Goal: Task Accomplishment & Management: Use online tool/utility

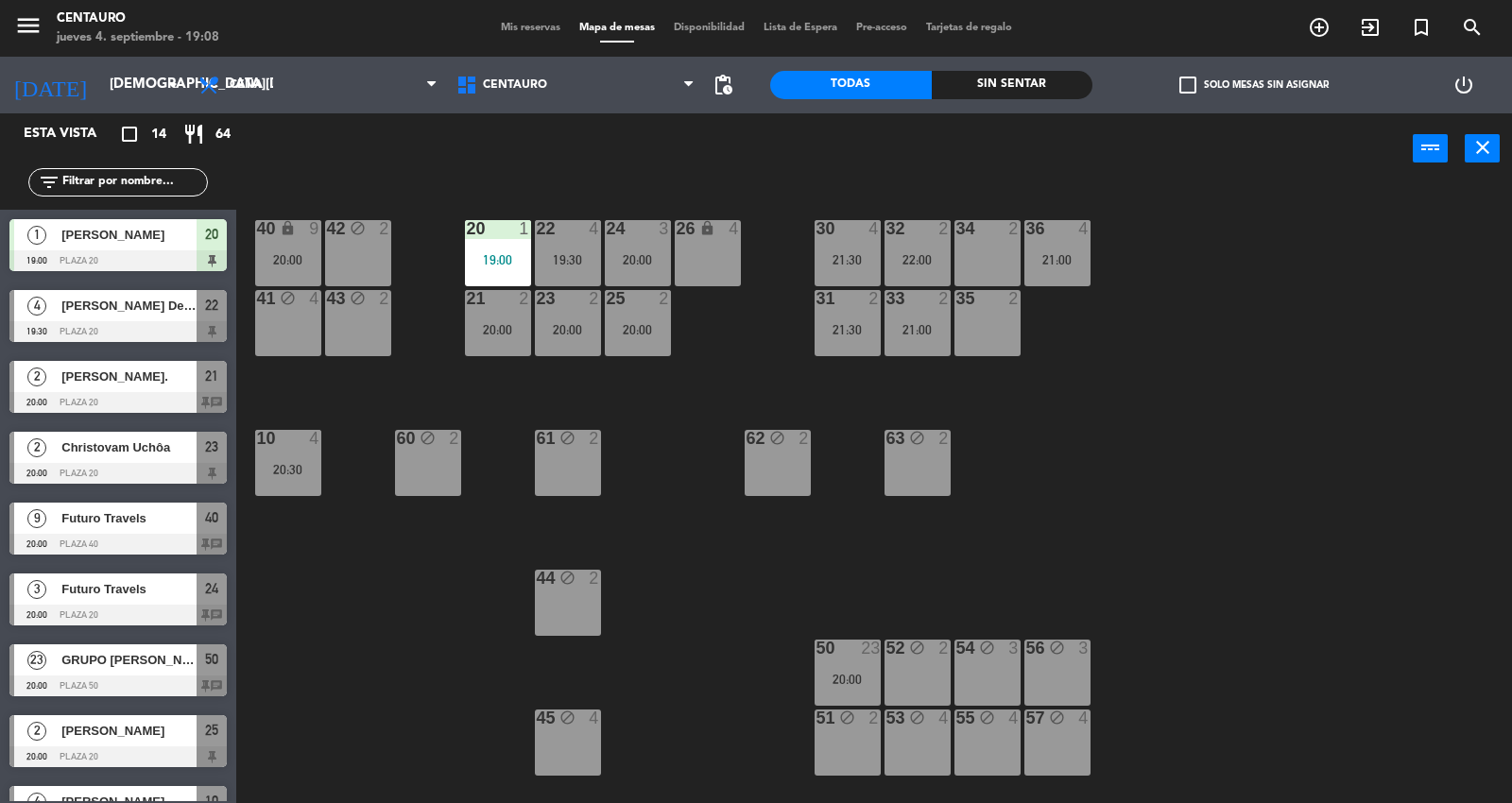
click at [126, 251] on div at bounding box center [118, 260] width 217 height 21
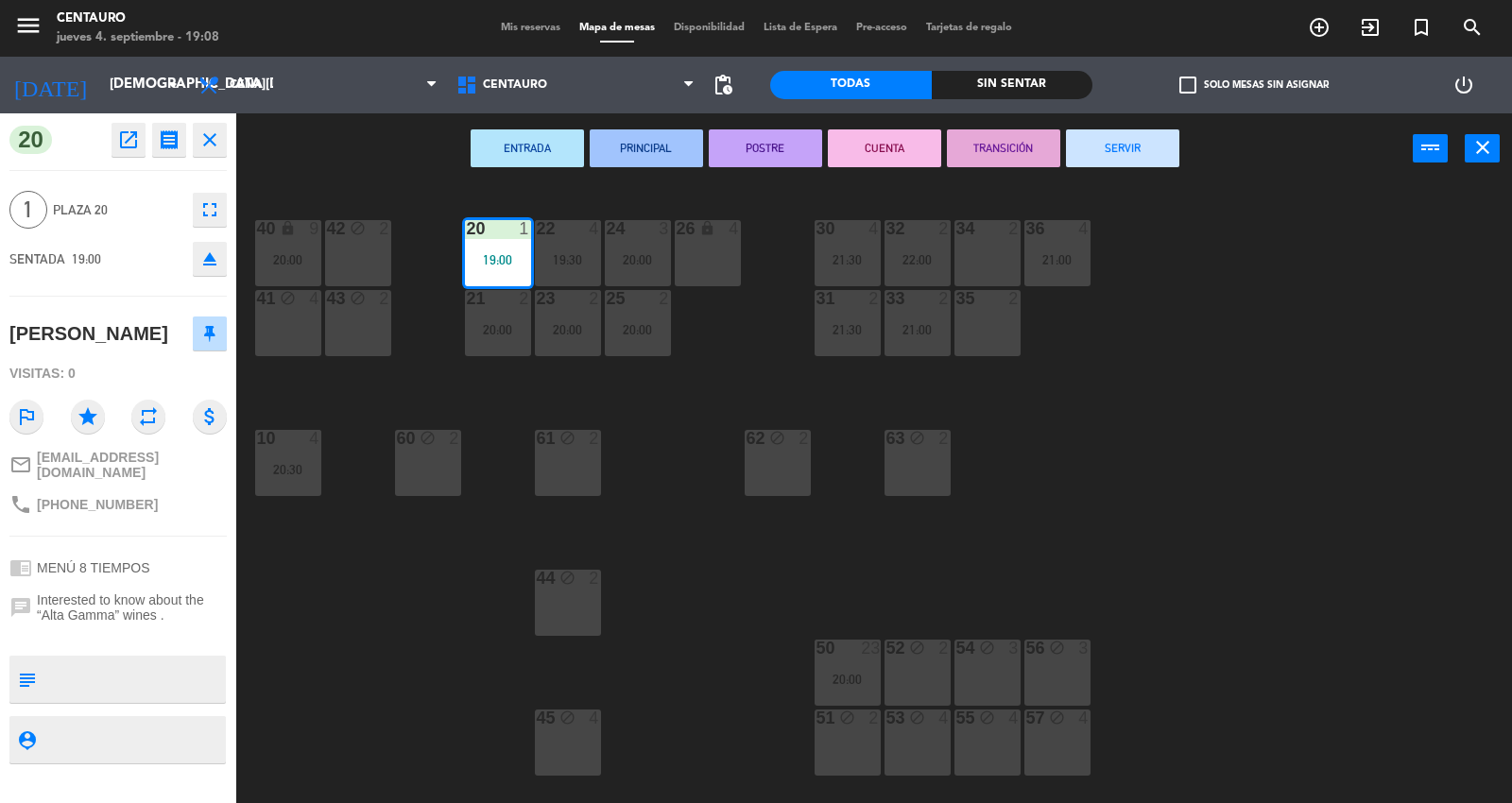
click at [545, 29] on span "Mis reservas" at bounding box center [531, 28] width 79 height 11
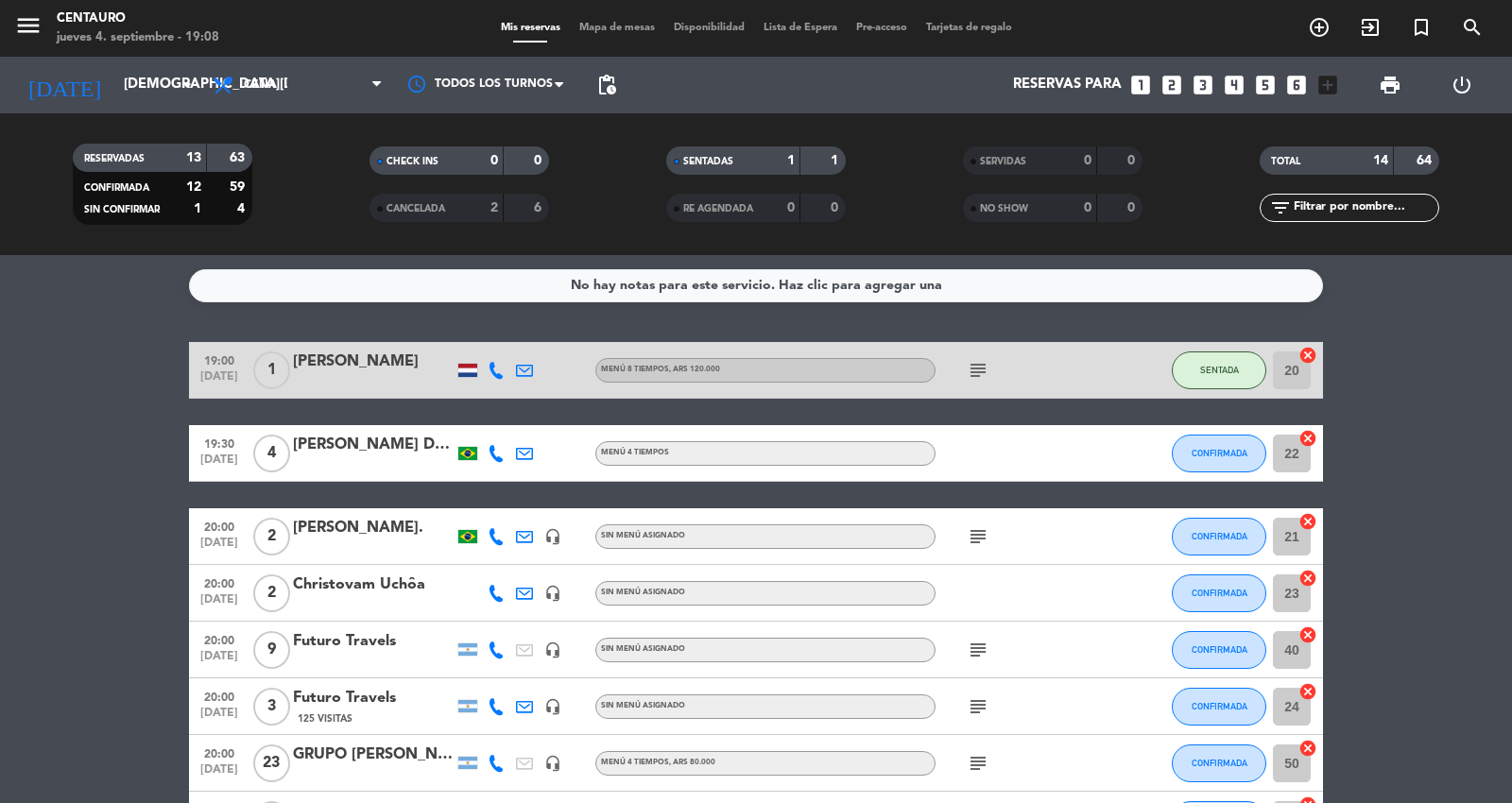
click at [473, 373] on div at bounding box center [467, 370] width 19 height 13
click at [979, 375] on icon "subject" at bounding box center [977, 370] width 23 height 23
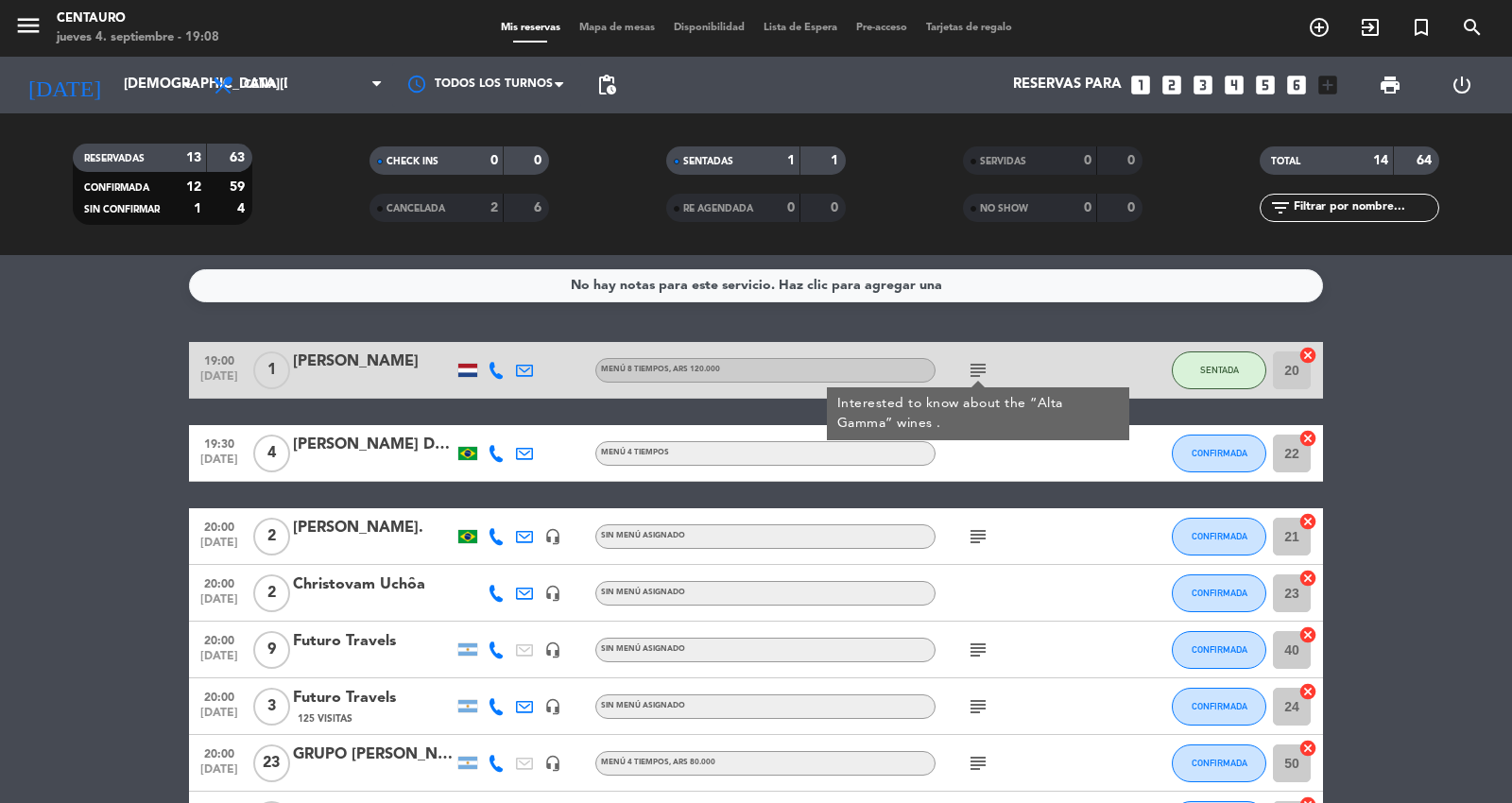
click at [1357, 461] on bookings-row "19:00 sep. 4 1 Robbert Ludwig MENÚ 8 TIEMPOS , ARS 120.000 subject Interested t…" at bounding box center [756, 818] width 1512 height 952
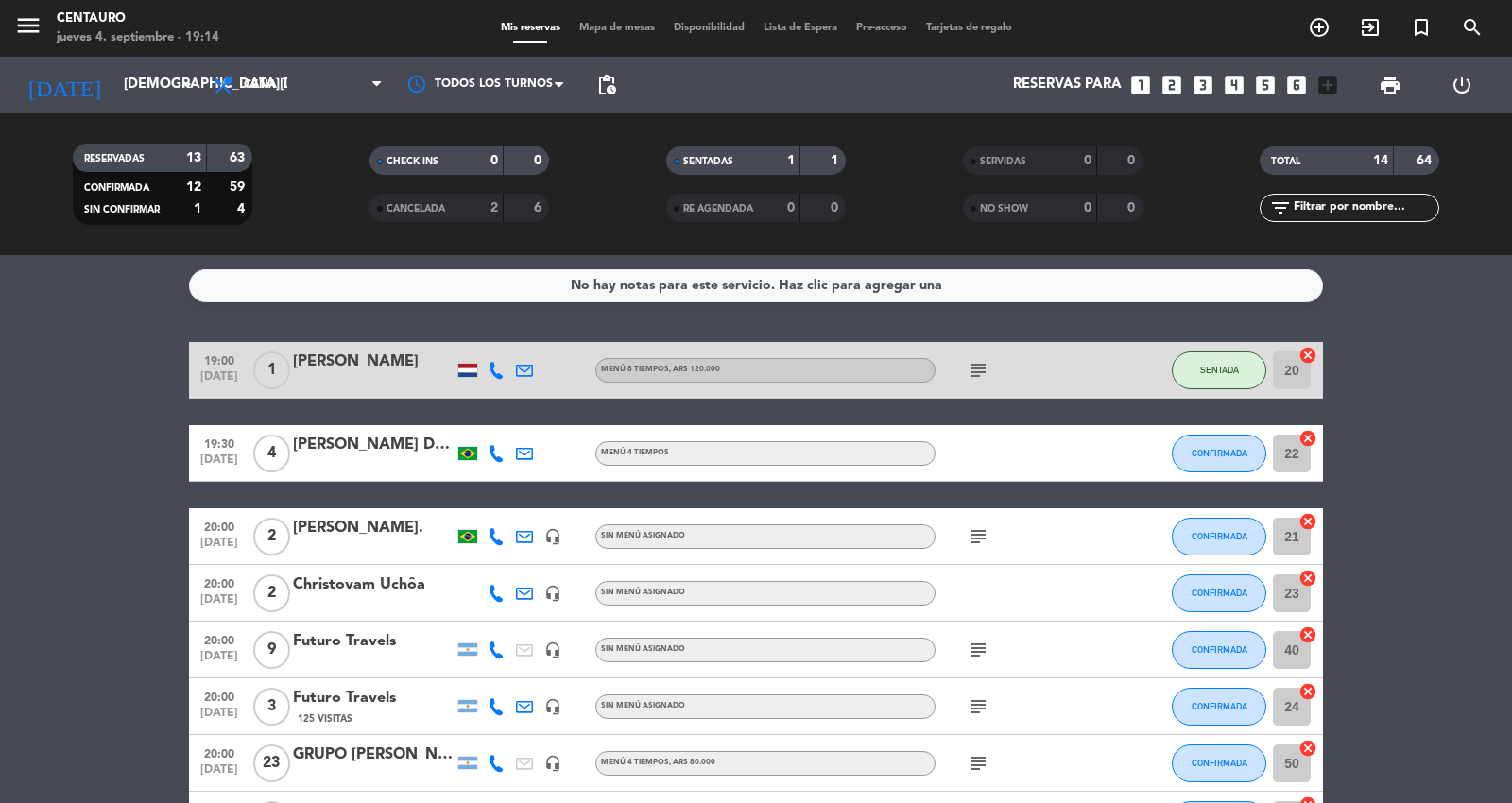
click at [619, 30] on span "Mapa de mesas" at bounding box center [617, 28] width 94 height 11
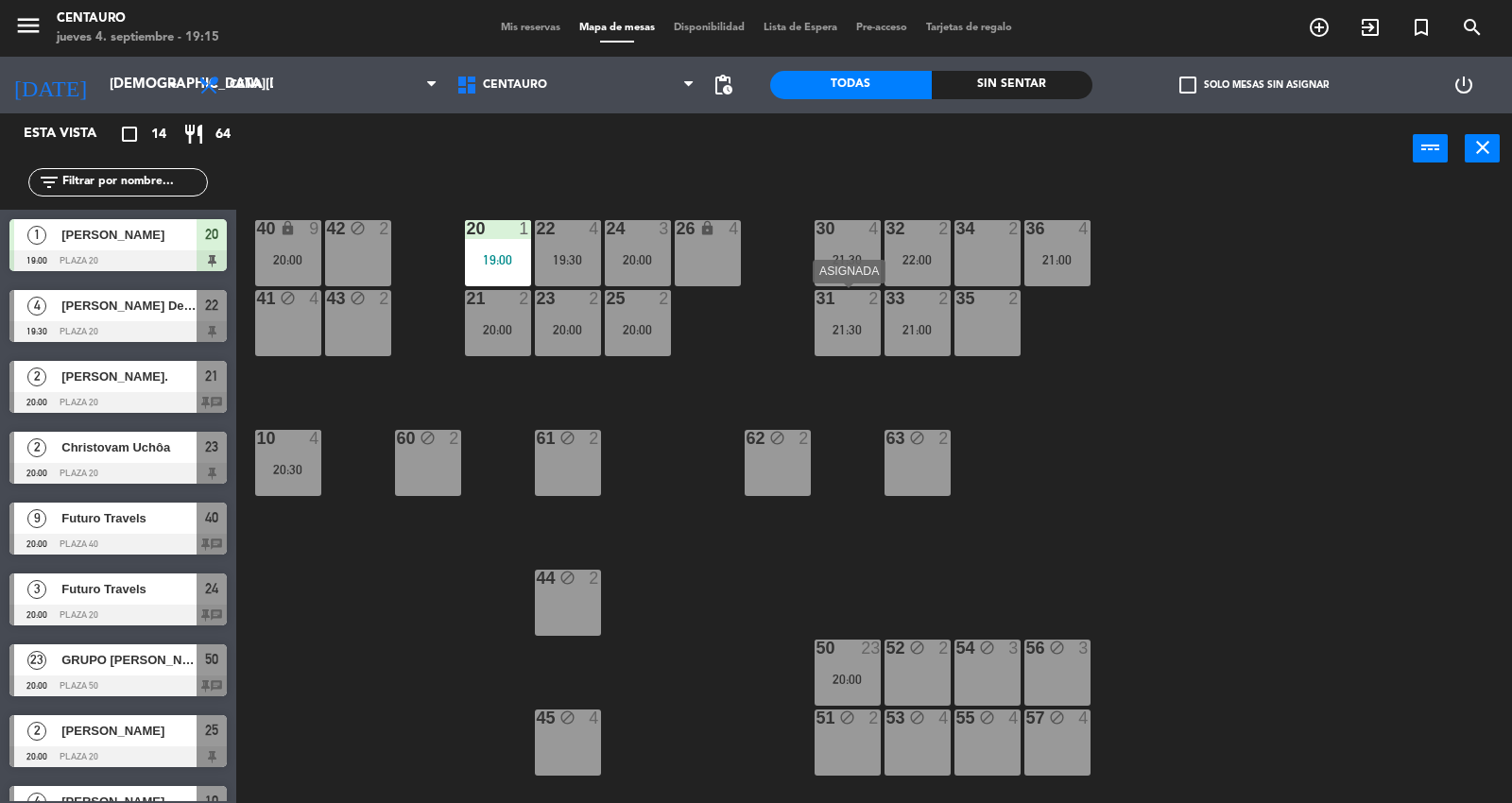
click at [862, 323] on div "21:30" at bounding box center [846, 329] width 66 height 13
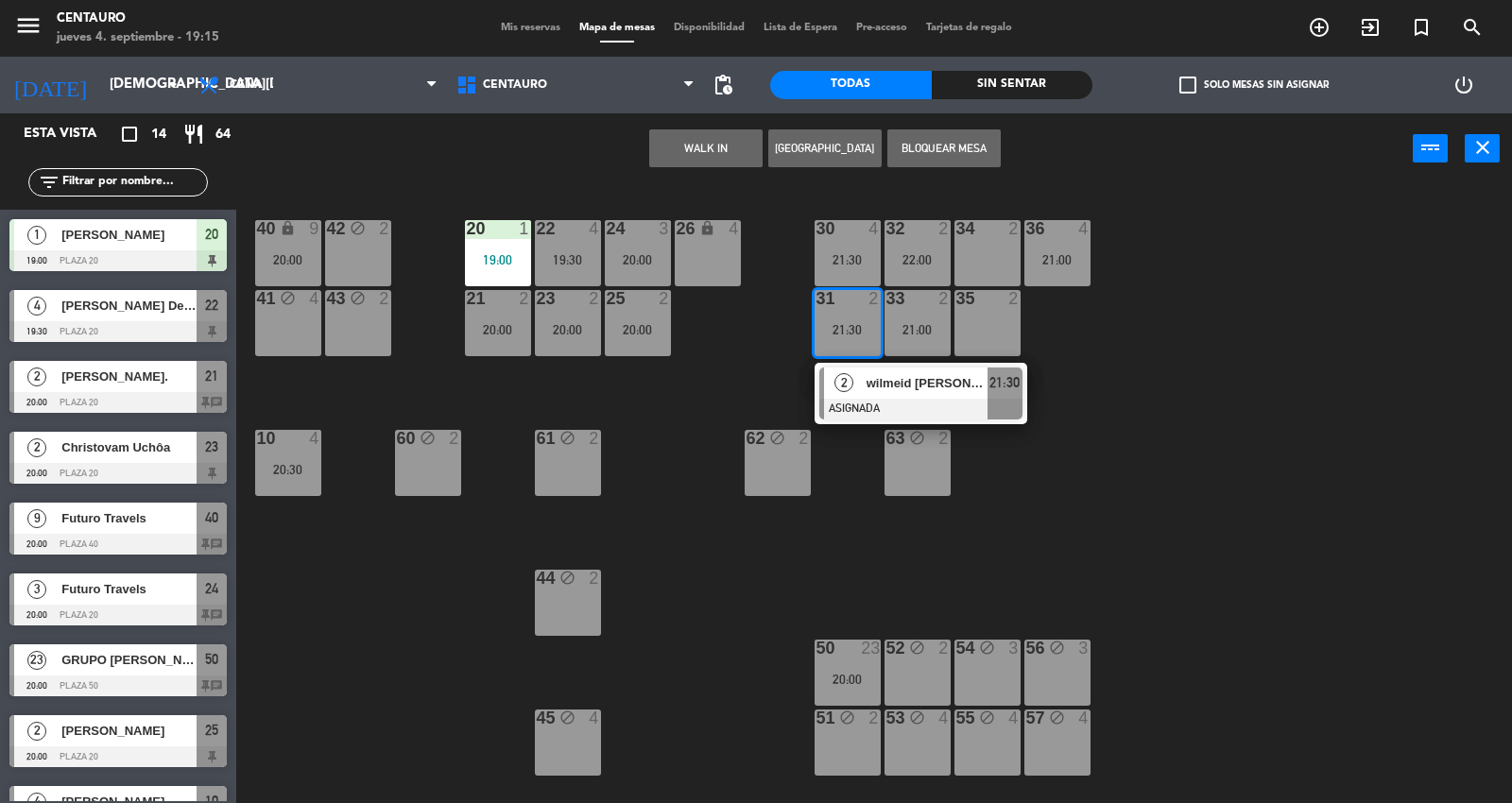
click at [1176, 373] on div "20 1 19:00 22 4 19:30 24 3 20:00 26 lock 4 40 lock 9 20:00 42 block 2 30 4 21:3…" at bounding box center [882, 495] width 1260 height 619
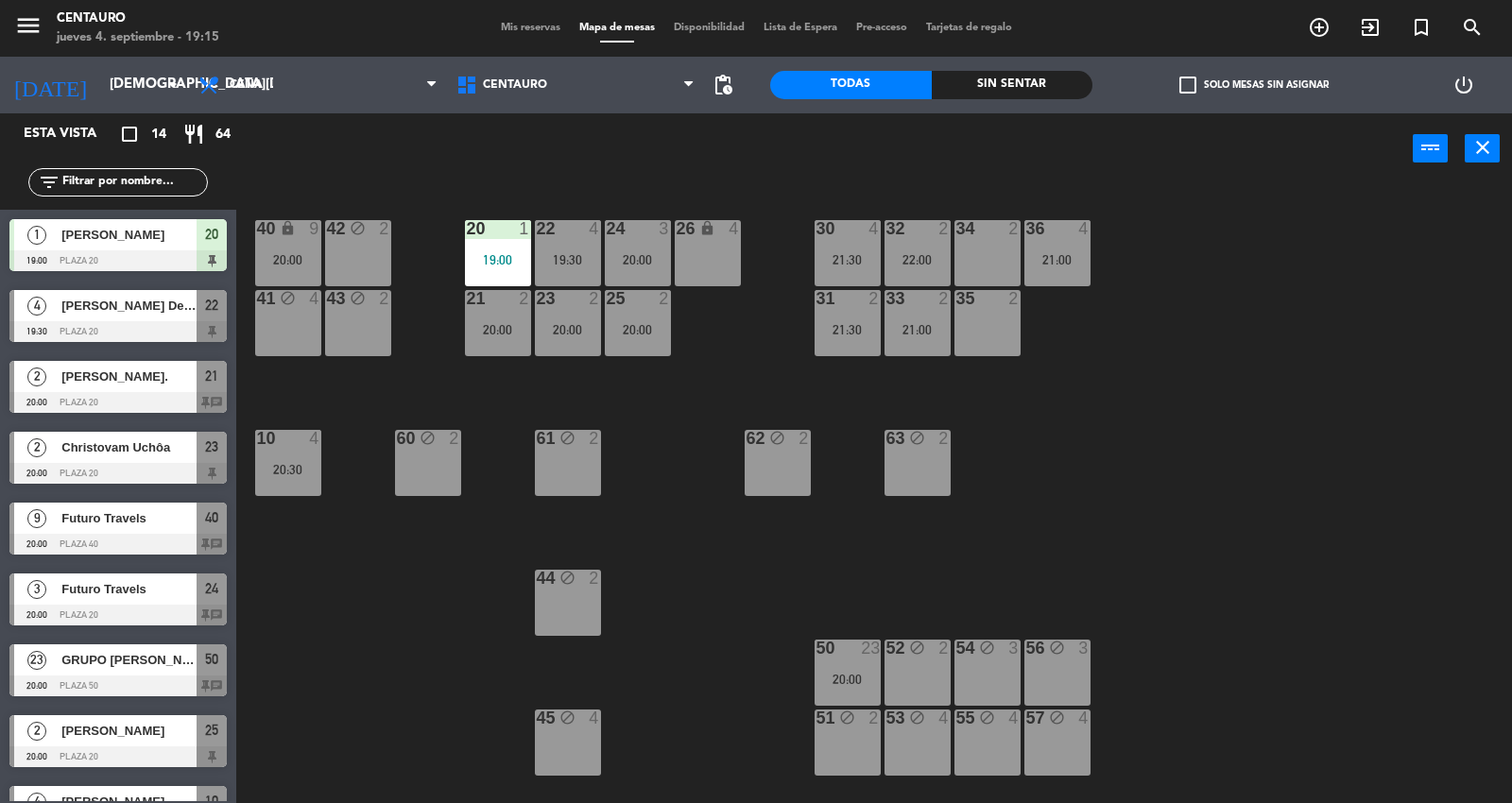
click at [843, 342] on div "31 2 21:30" at bounding box center [846, 322] width 66 height 66
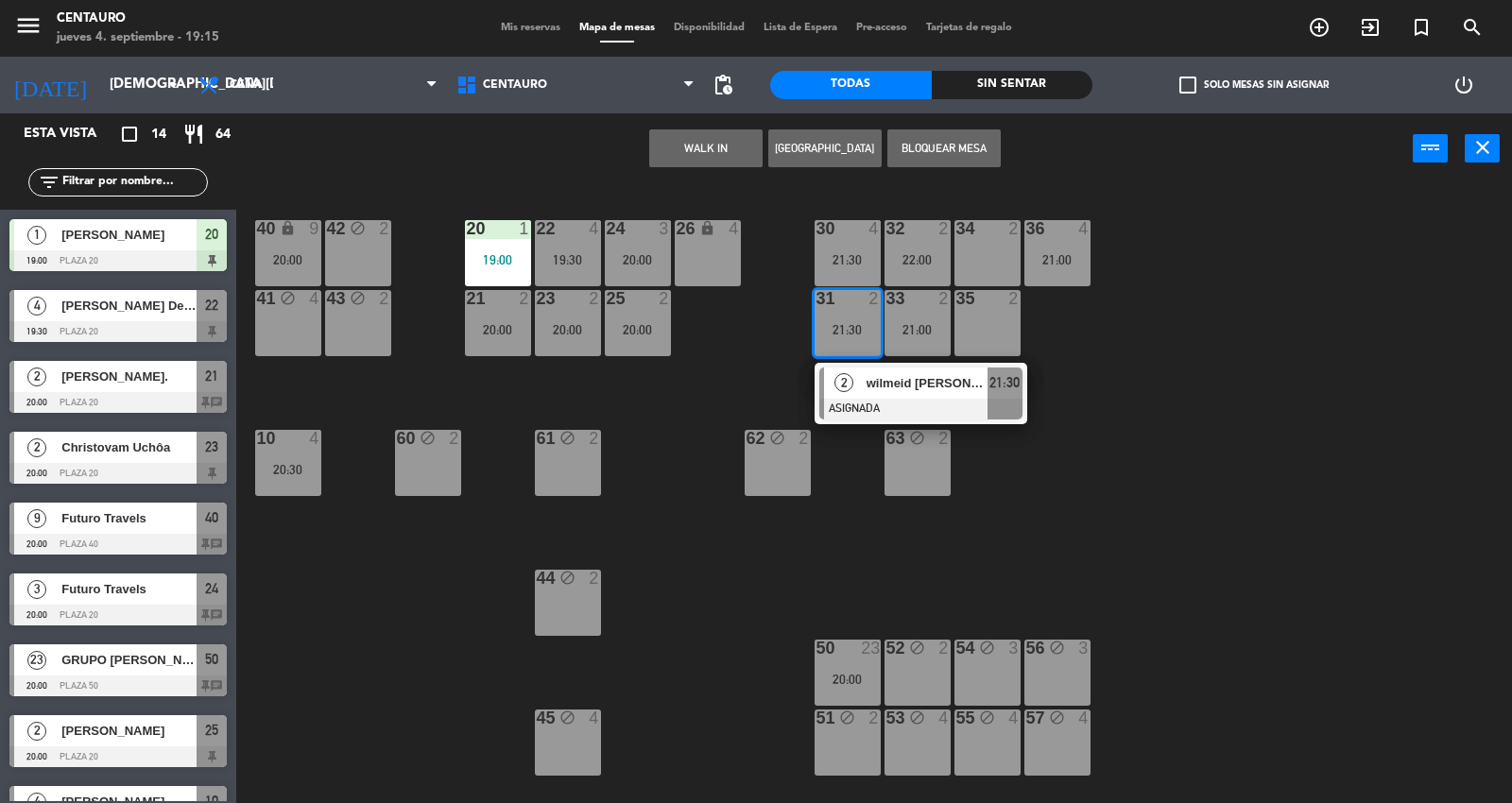
click at [984, 318] on div "35 2" at bounding box center [987, 322] width 66 height 66
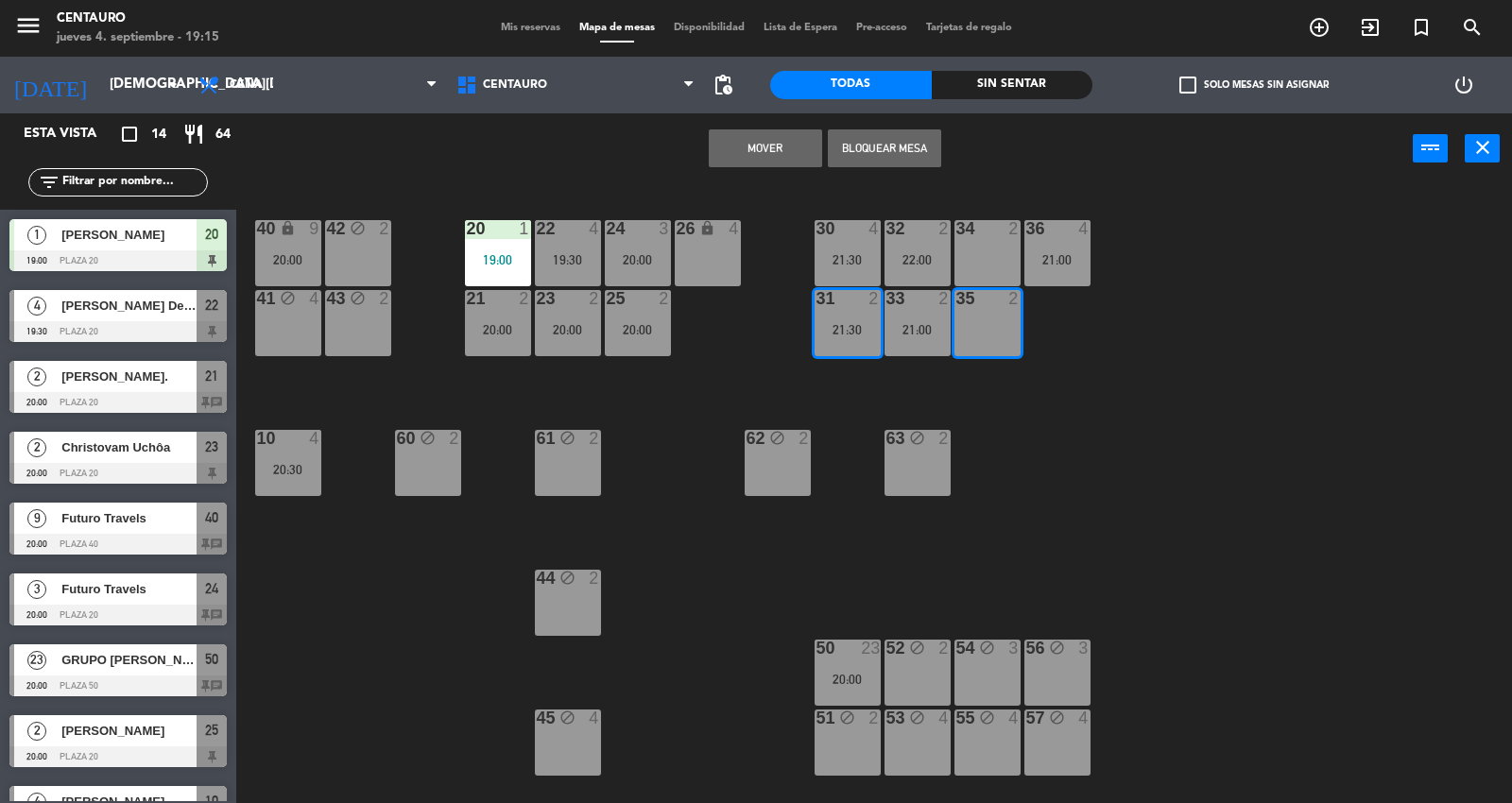
click at [724, 133] on button "Mover" at bounding box center [765, 148] width 113 height 37
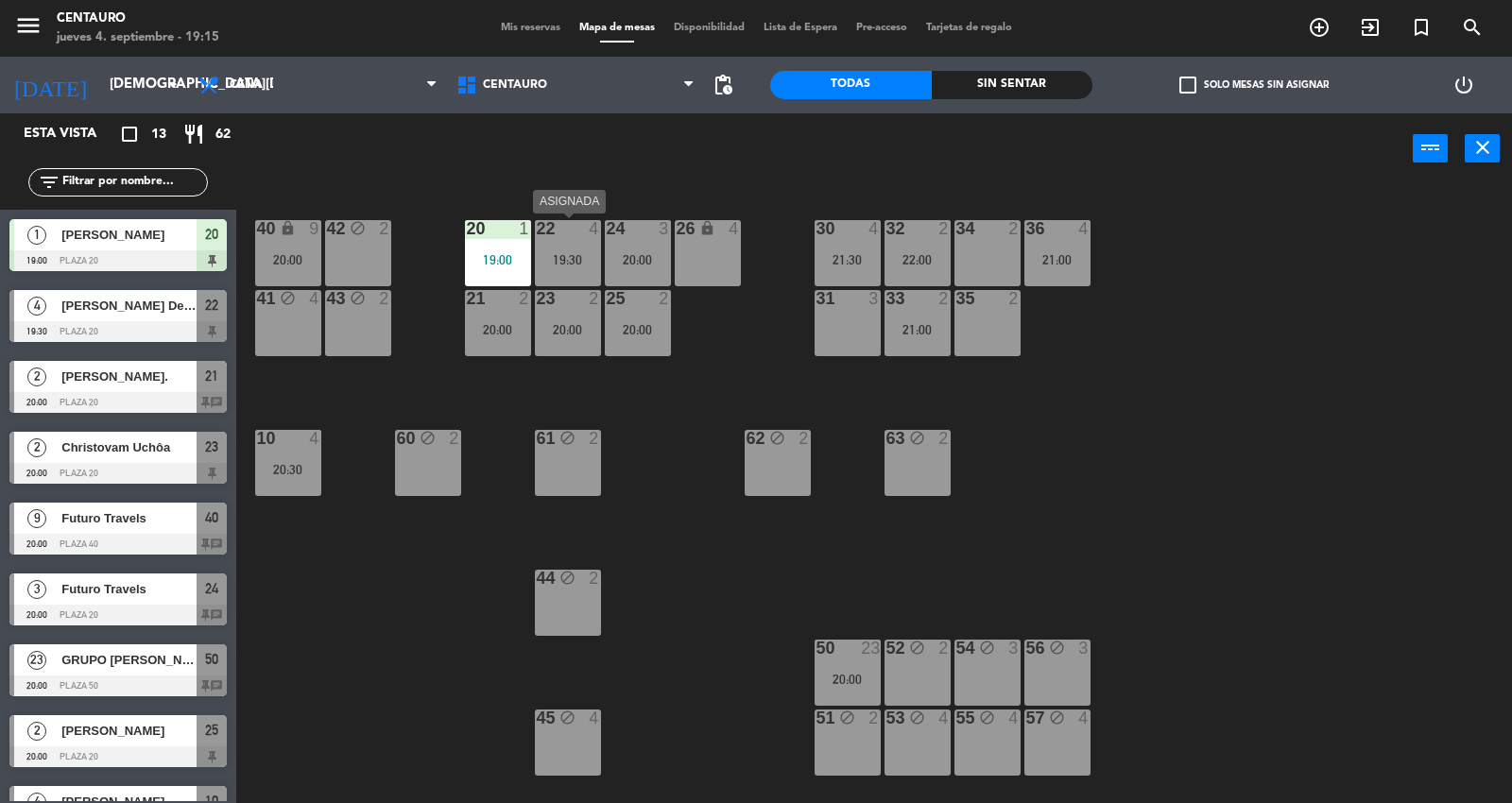
click at [578, 239] on div "22 4 19:30" at bounding box center [567, 253] width 66 height 66
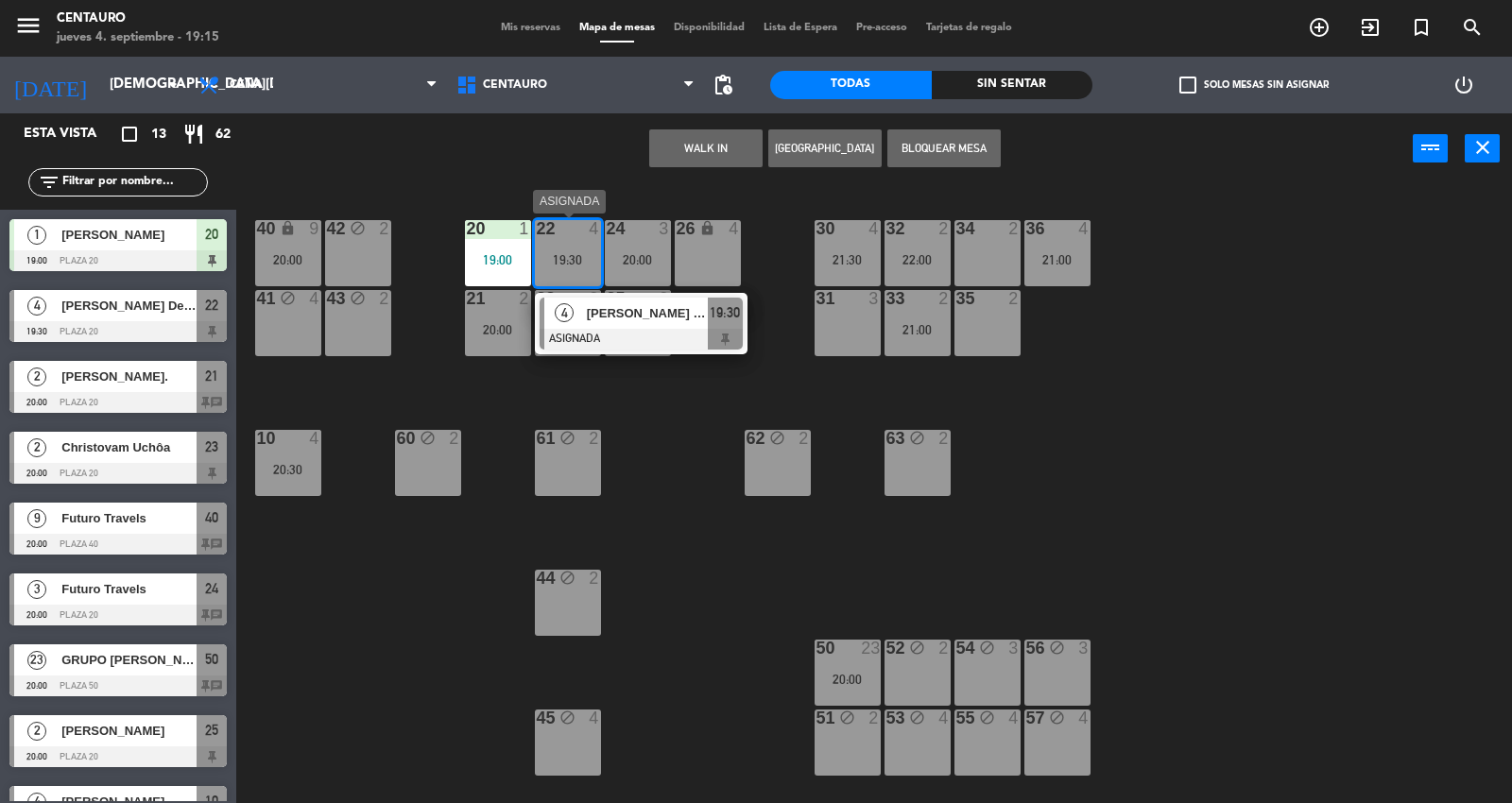
click at [581, 315] on div "4" at bounding box center [564, 314] width 40 height 31
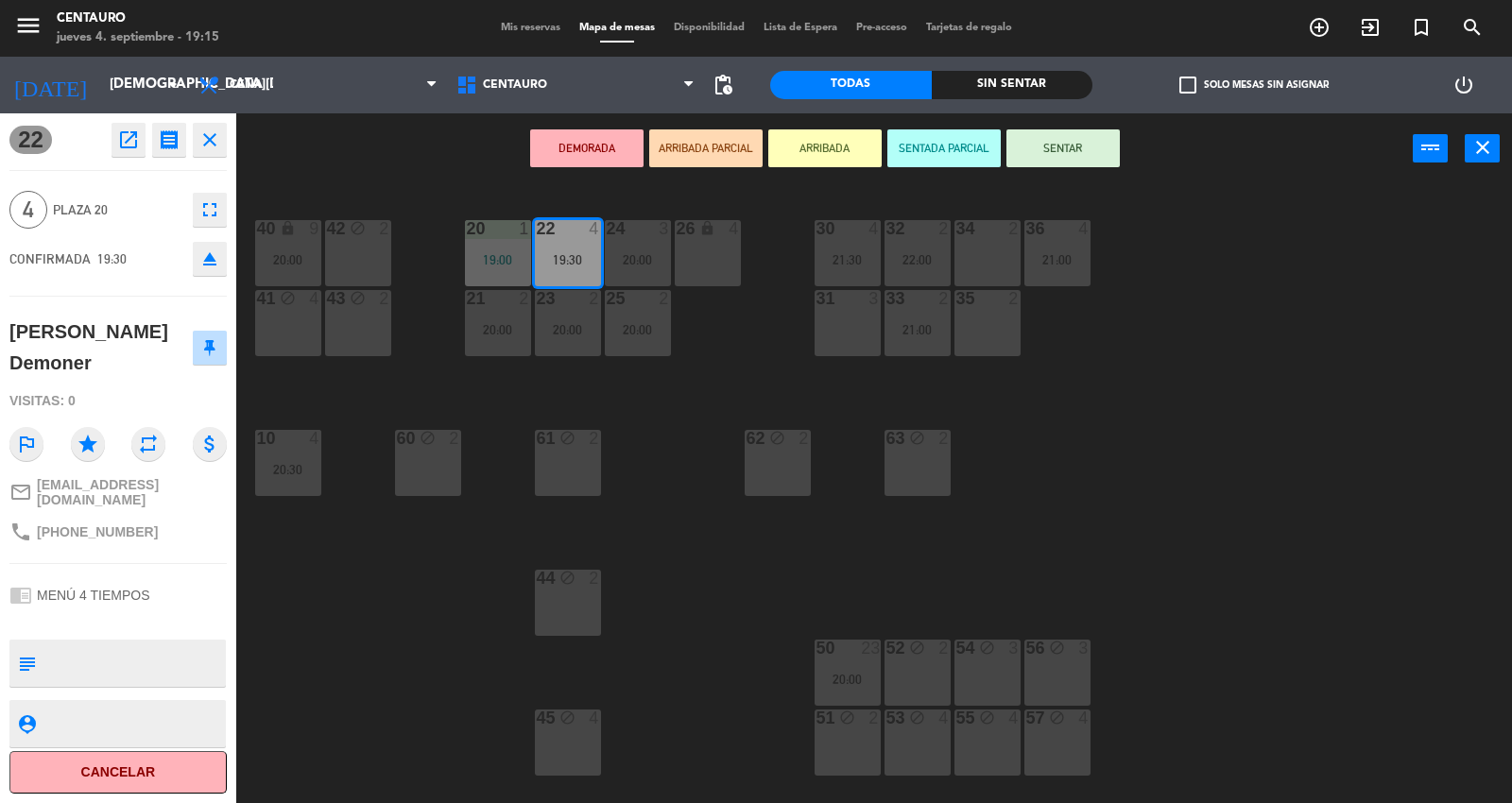
click at [780, 353] on div "20 1 19:00 22 4 19:30 24 3 20:00 26 lock 4 40 lock 9 20:00 42 block 2 30 4 21:3…" at bounding box center [882, 495] width 1260 height 619
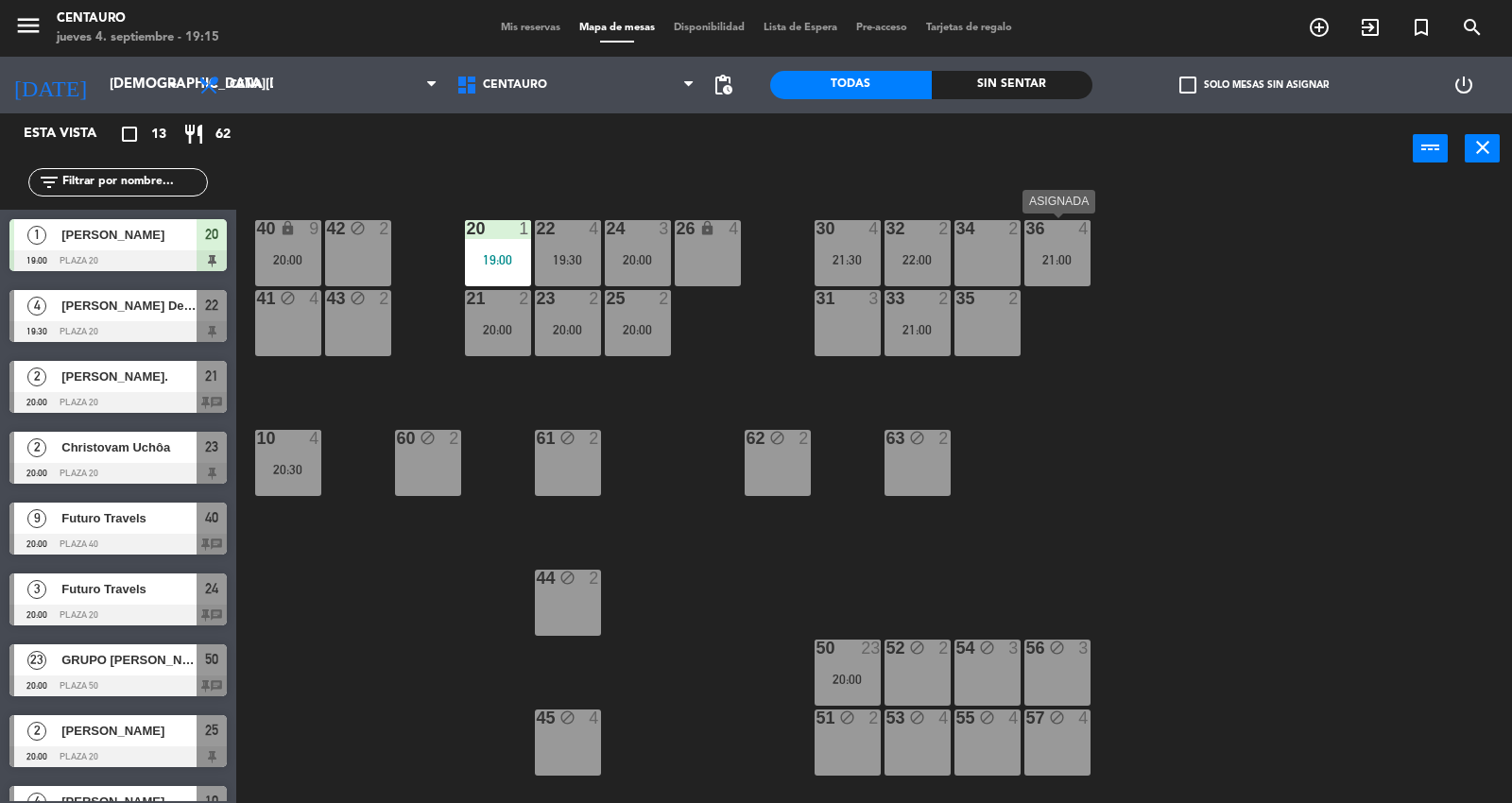
click at [1026, 233] on div "36" at bounding box center [1026, 228] width 1 height 17
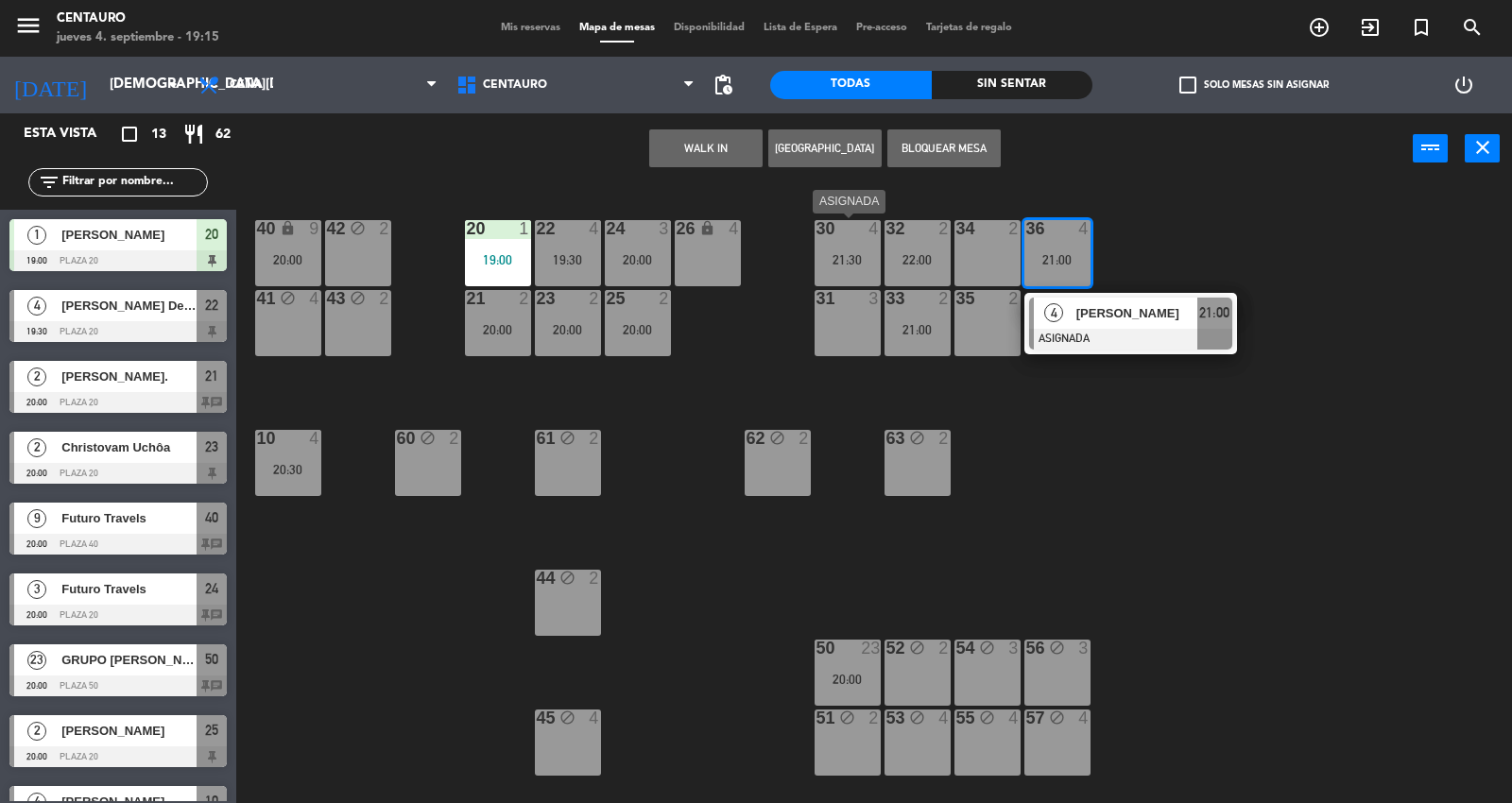
click at [829, 260] on div "21:30" at bounding box center [846, 259] width 66 height 13
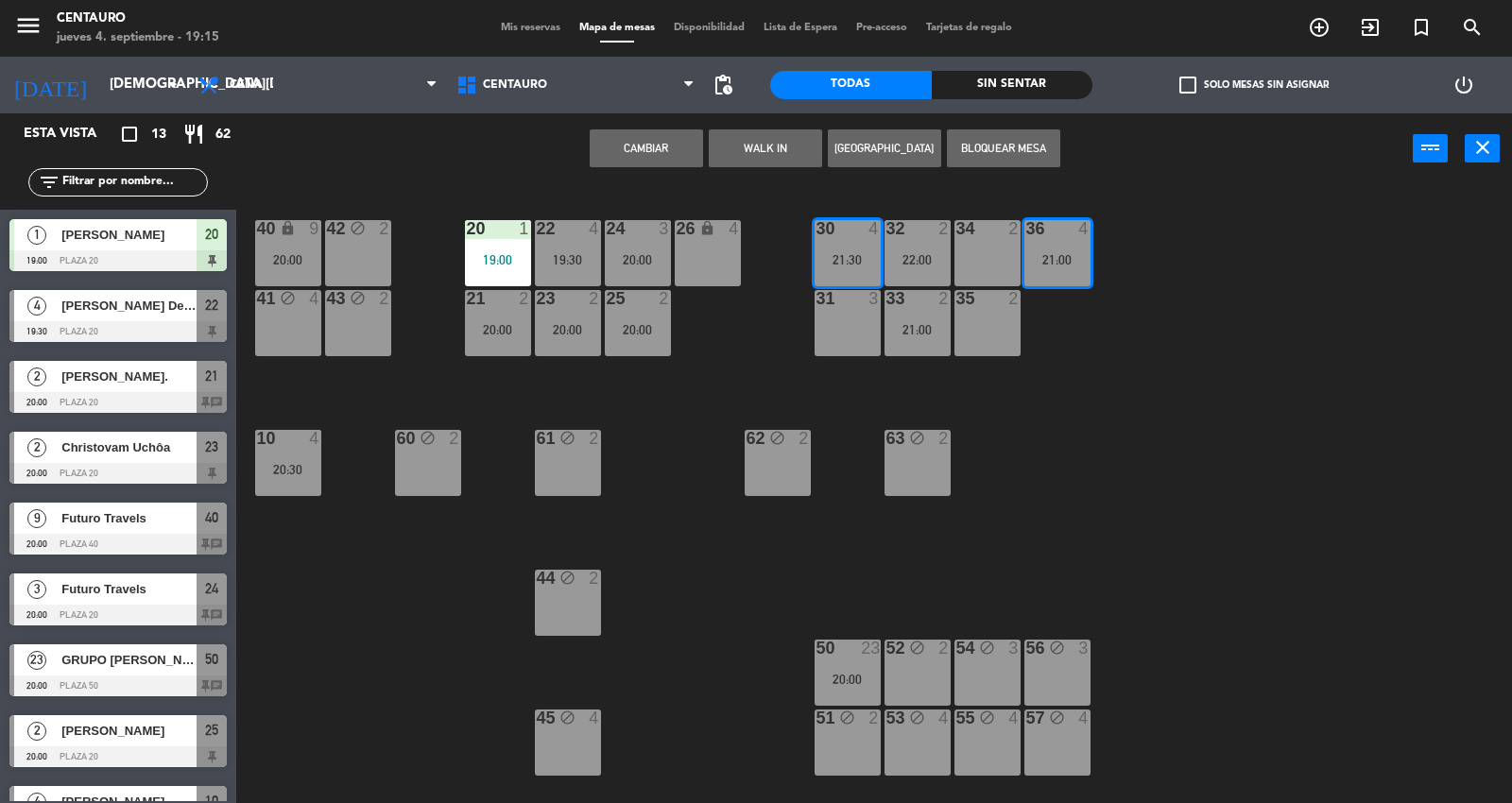
click at [660, 154] on button "Cambiar" at bounding box center [646, 148] width 113 height 37
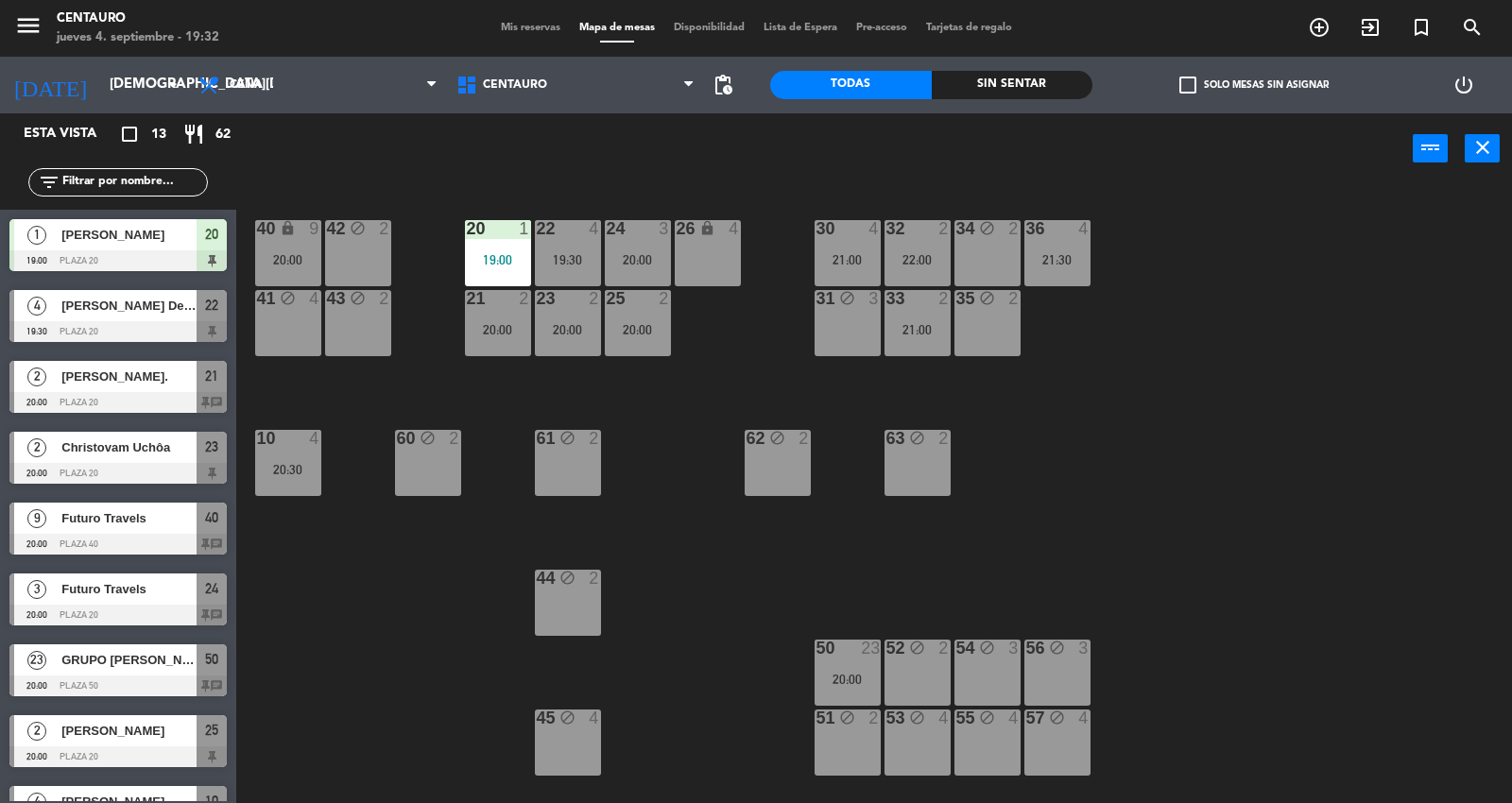
click at [523, 31] on span "Mis reservas" at bounding box center [531, 28] width 79 height 11
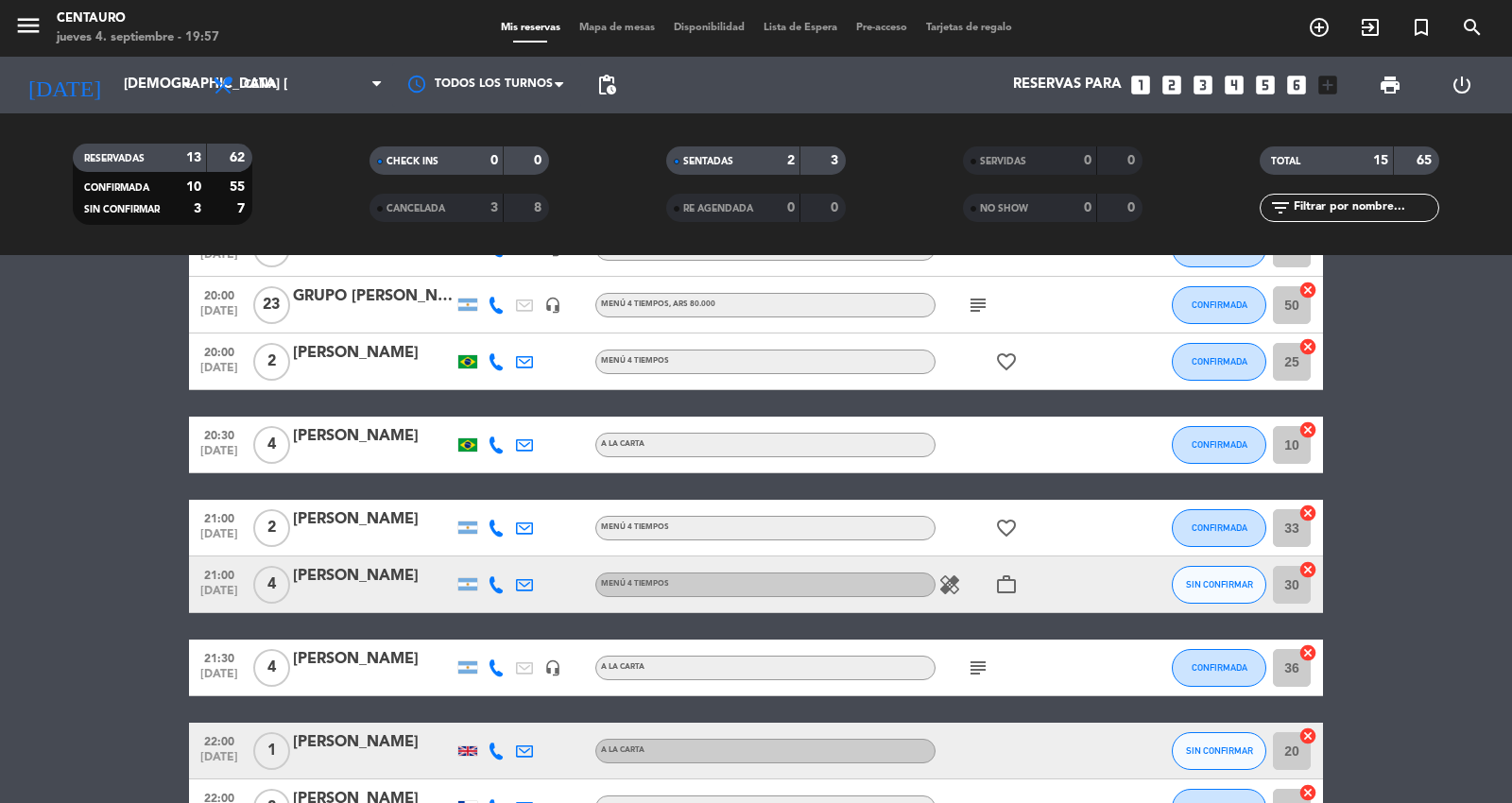
scroll to position [353, 0]
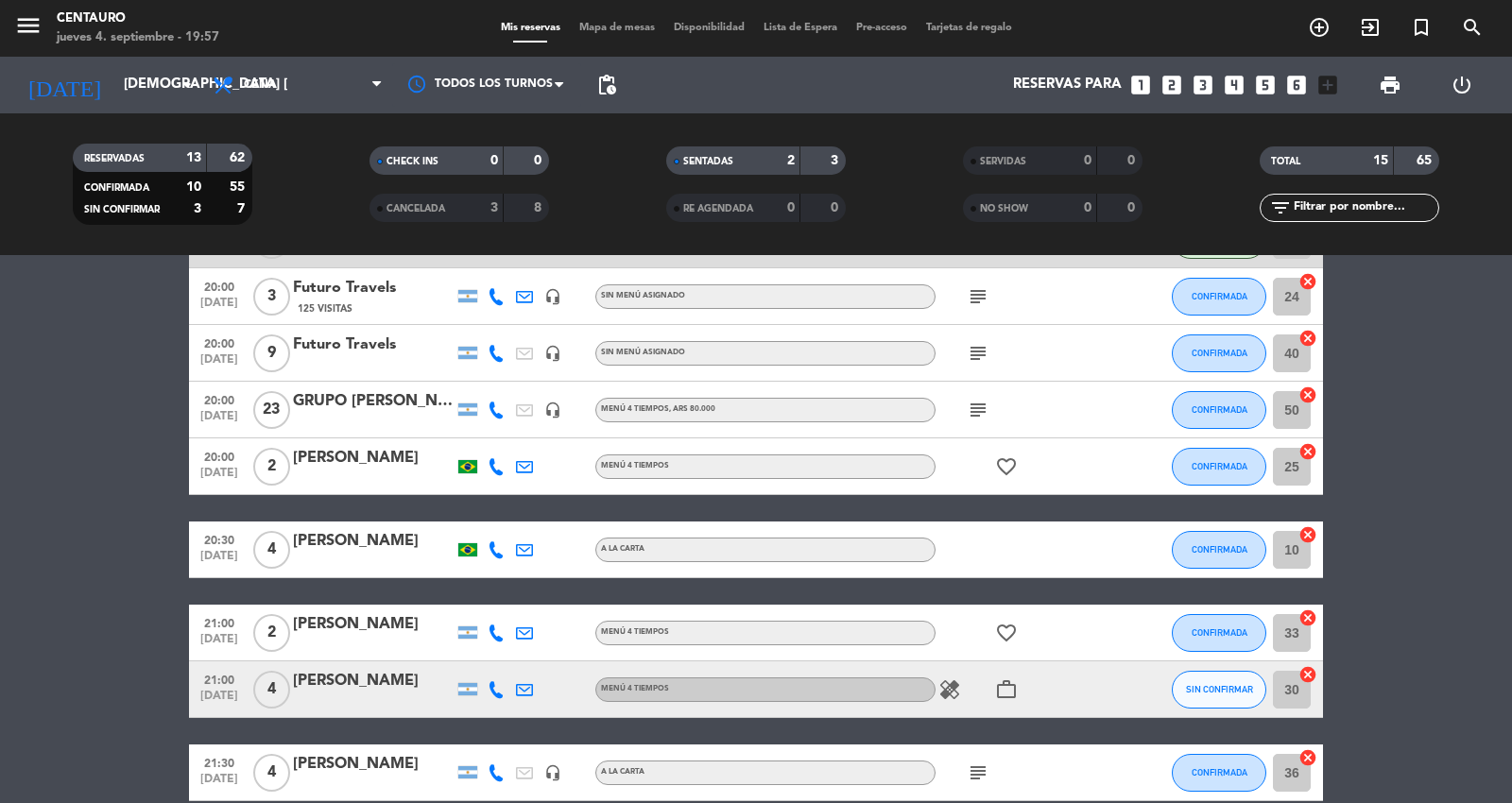
click at [1013, 692] on icon "work_outline" at bounding box center [1006, 689] width 23 height 23
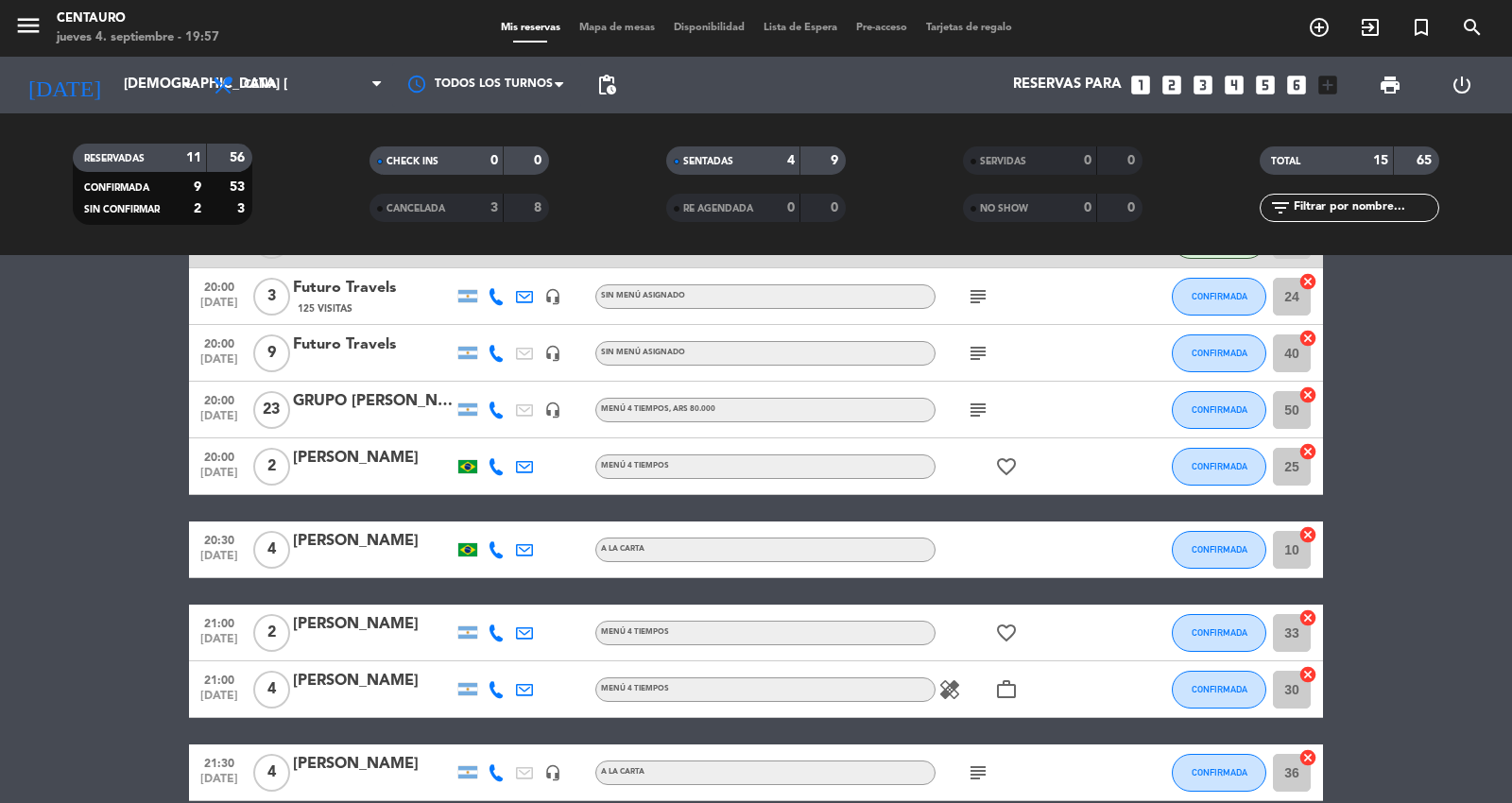
click at [1013, 692] on icon "work_outline" at bounding box center [1006, 689] width 23 height 23
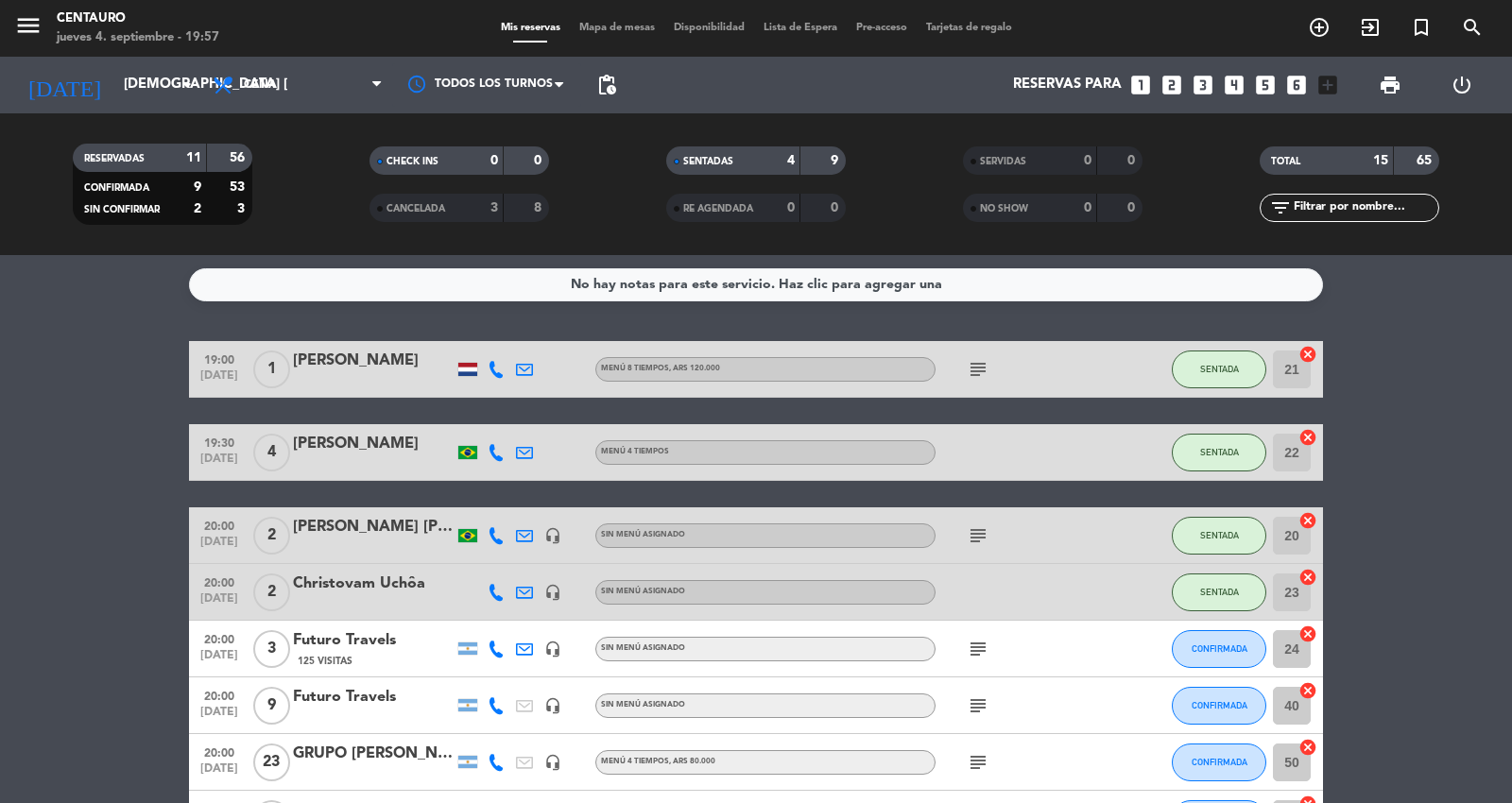
scroll to position [0, 0]
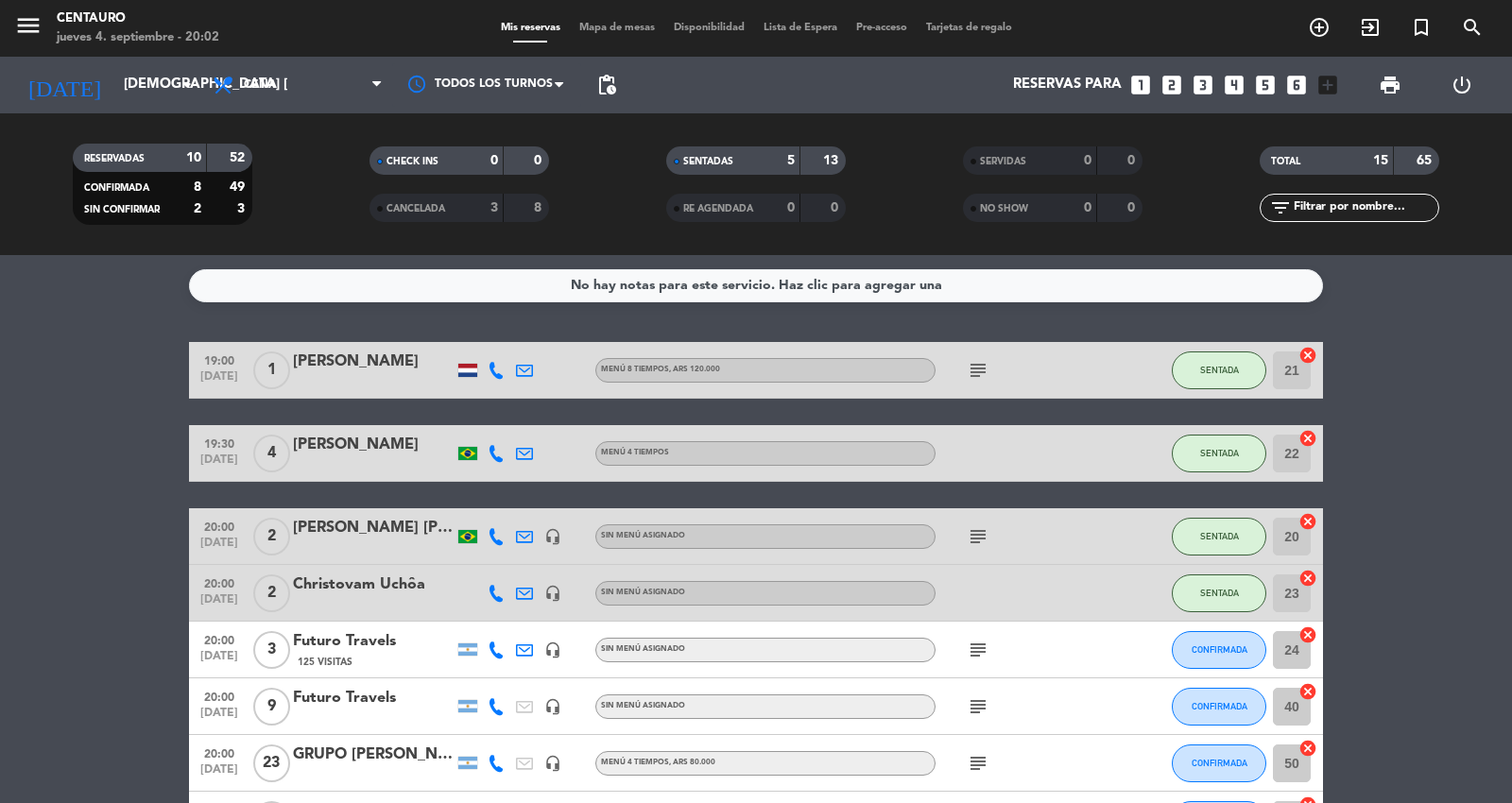
click at [620, 32] on span "Mapa de mesas" at bounding box center [617, 28] width 94 height 11
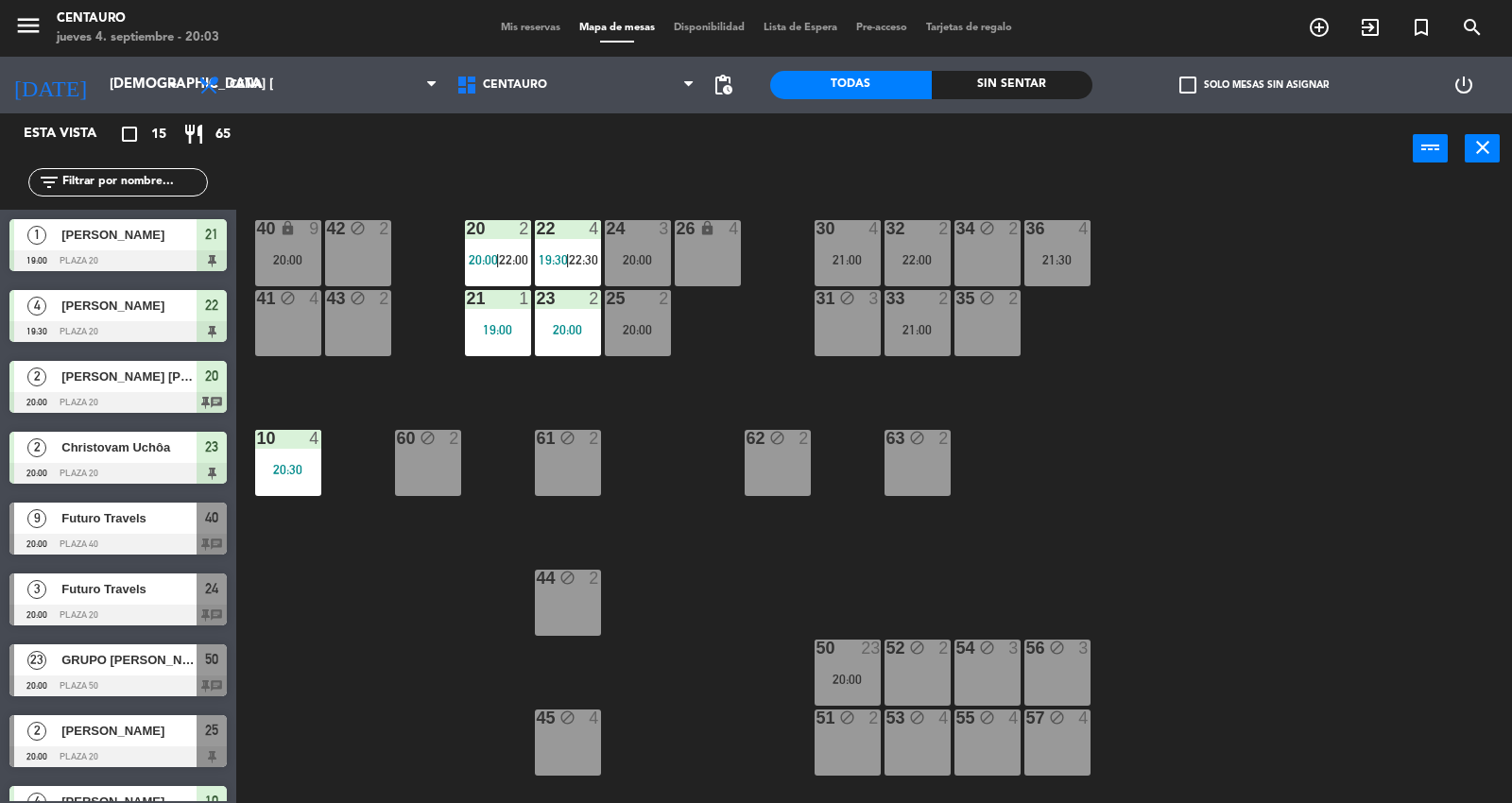
click at [535, 31] on span "Mis reservas" at bounding box center [531, 28] width 79 height 11
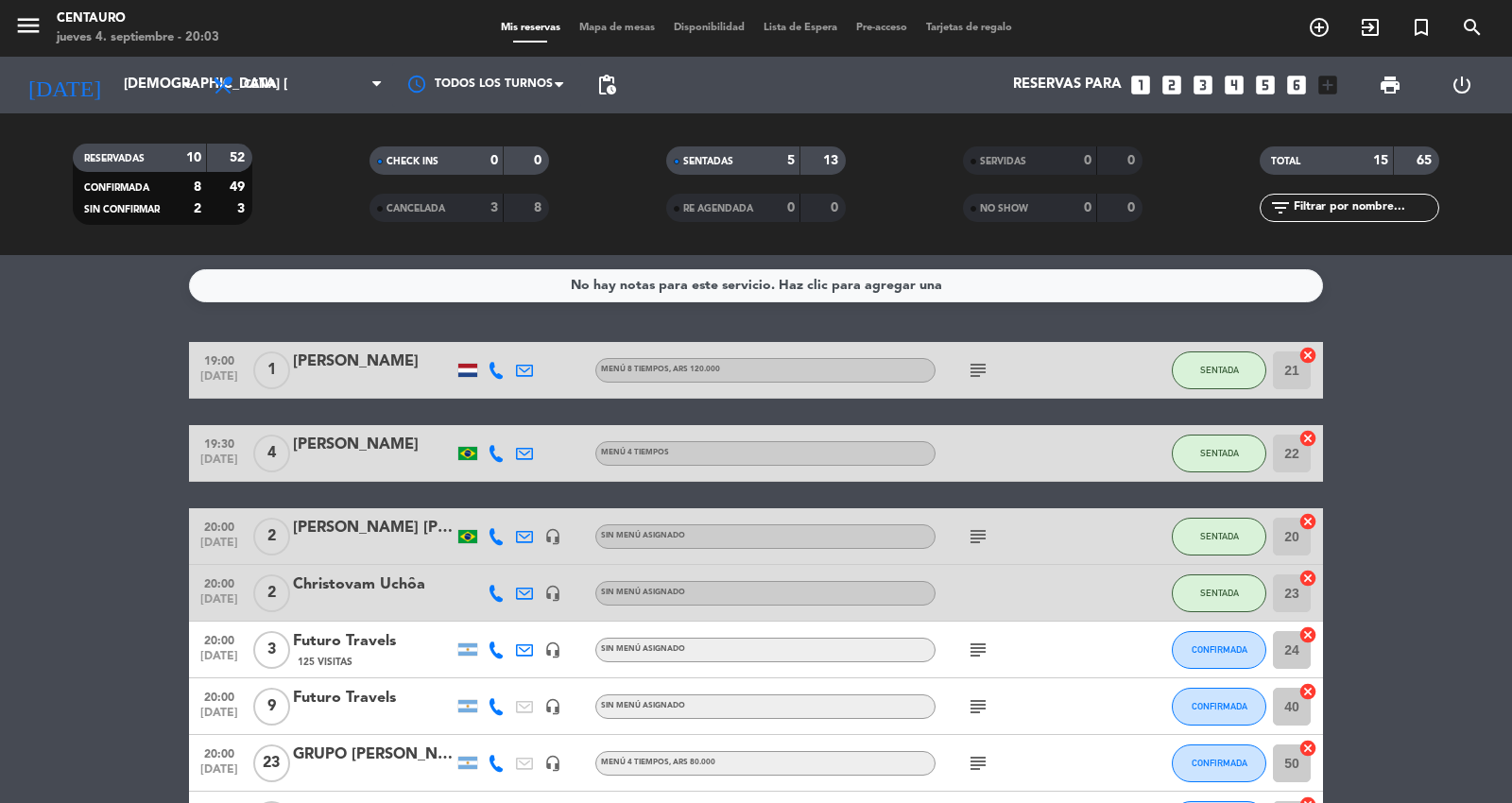
click at [630, 23] on span "Mapa de mesas" at bounding box center [617, 28] width 94 height 11
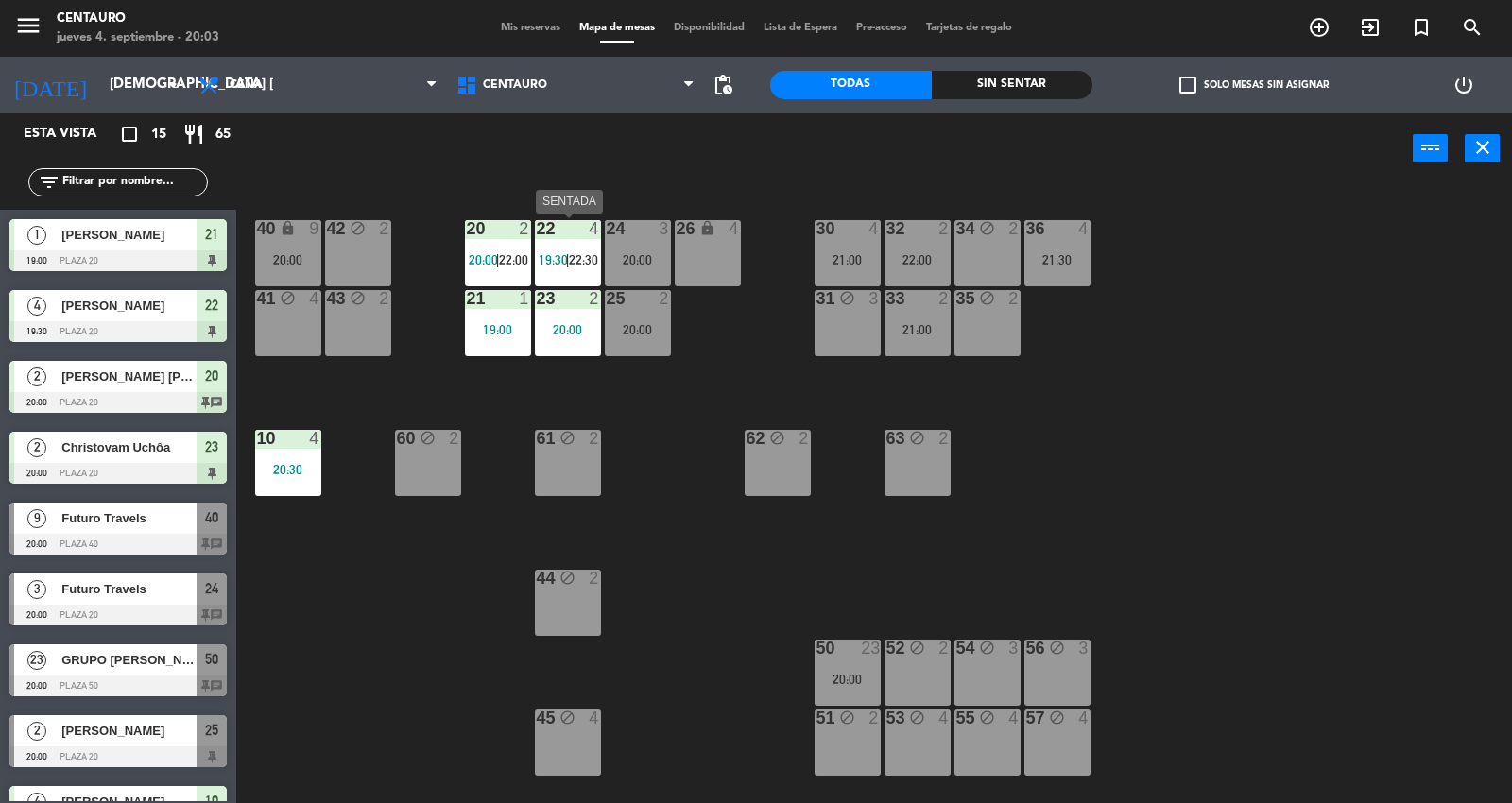
click at [554, 243] on div "22 4 19:30 | 22:30" at bounding box center [567, 253] width 66 height 66
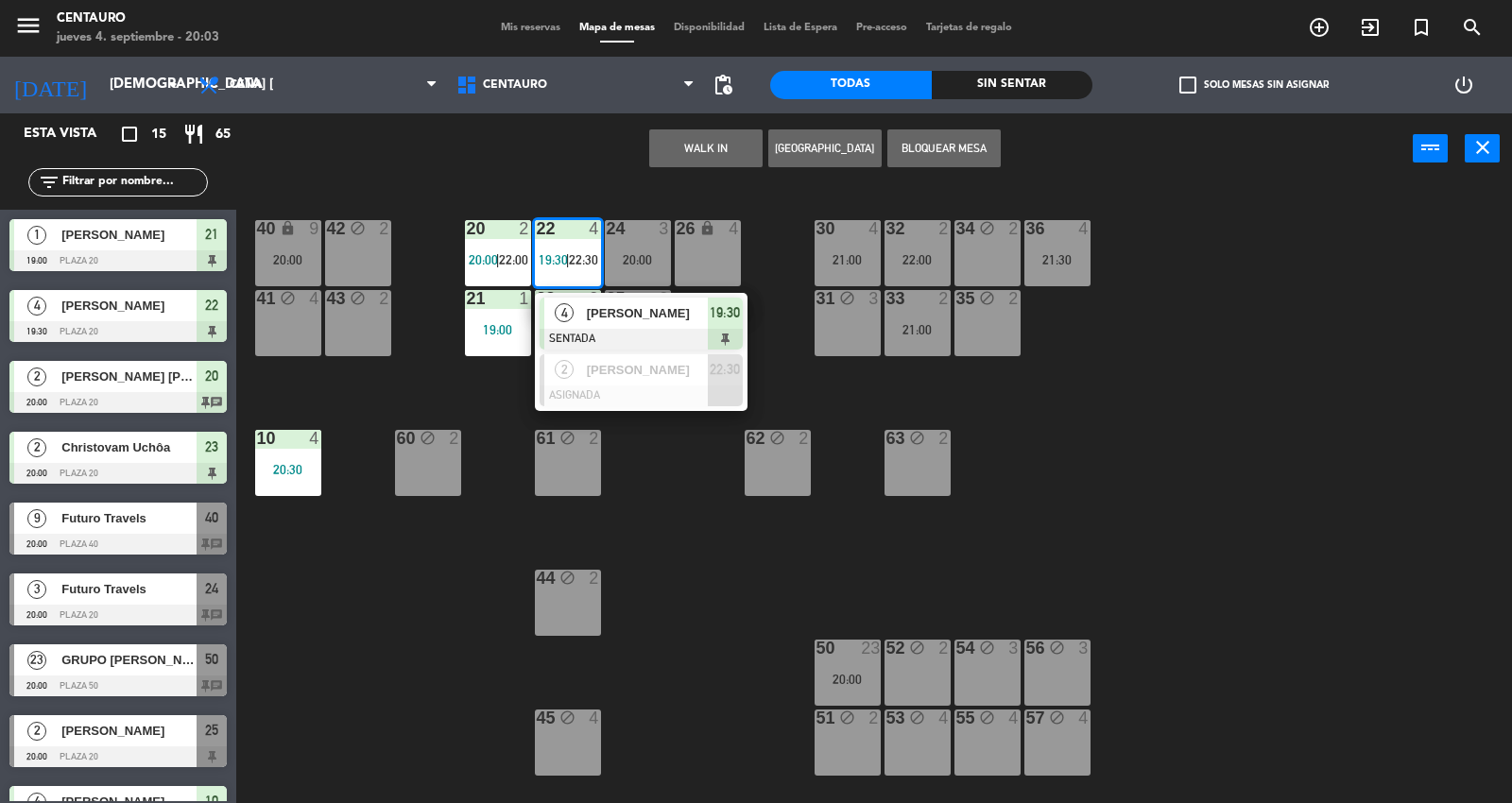
click at [669, 503] on div "20 2 20:00 | 22:00 22 4 19:30 | 22:30 4 [PERSON_NAME] SENTADA 19:30 2 [PERSON_N…" at bounding box center [882, 495] width 1260 height 619
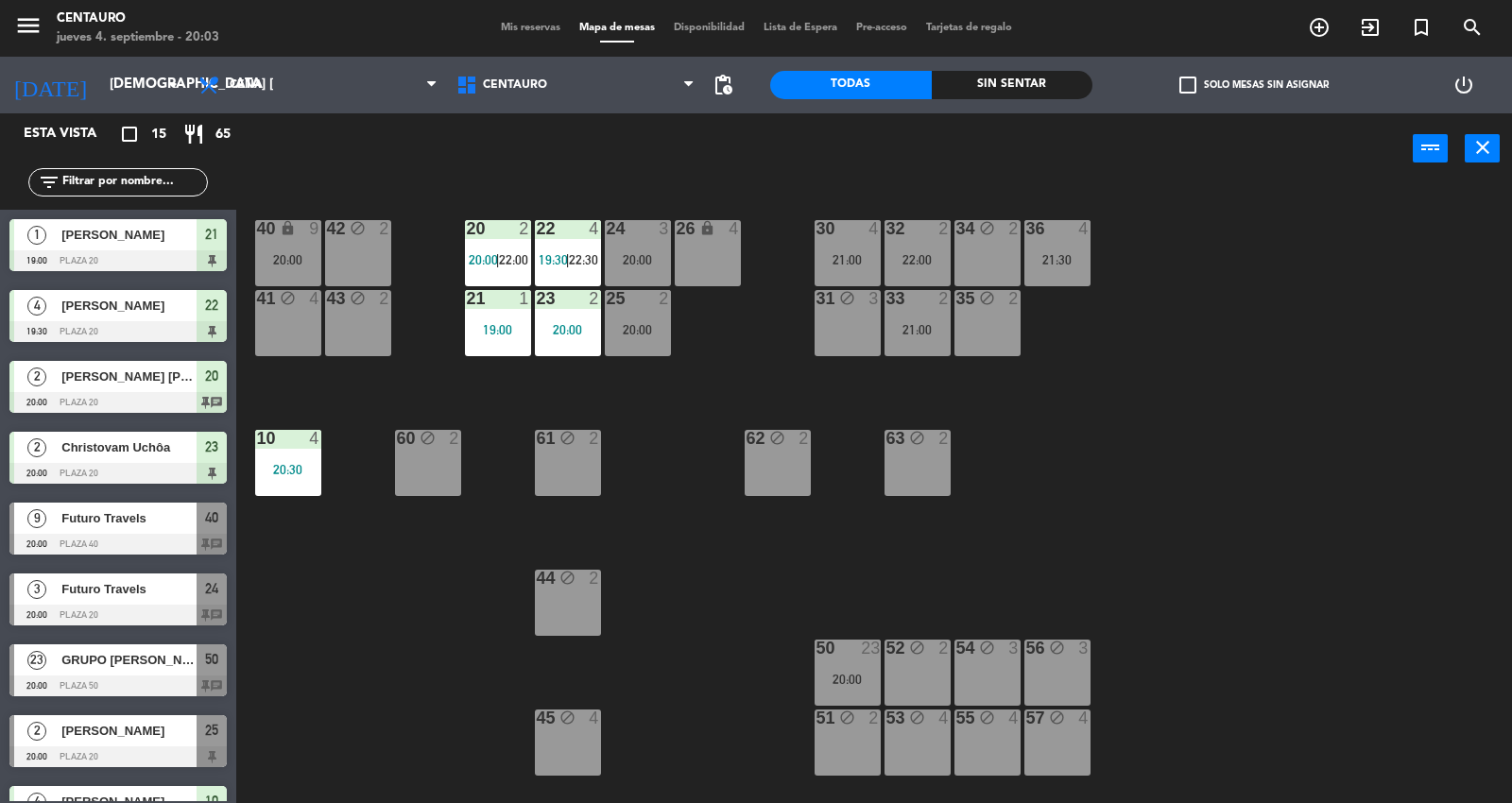
click at [529, 26] on span "Mis reservas" at bounding box center [531, 28] width 79 height 11
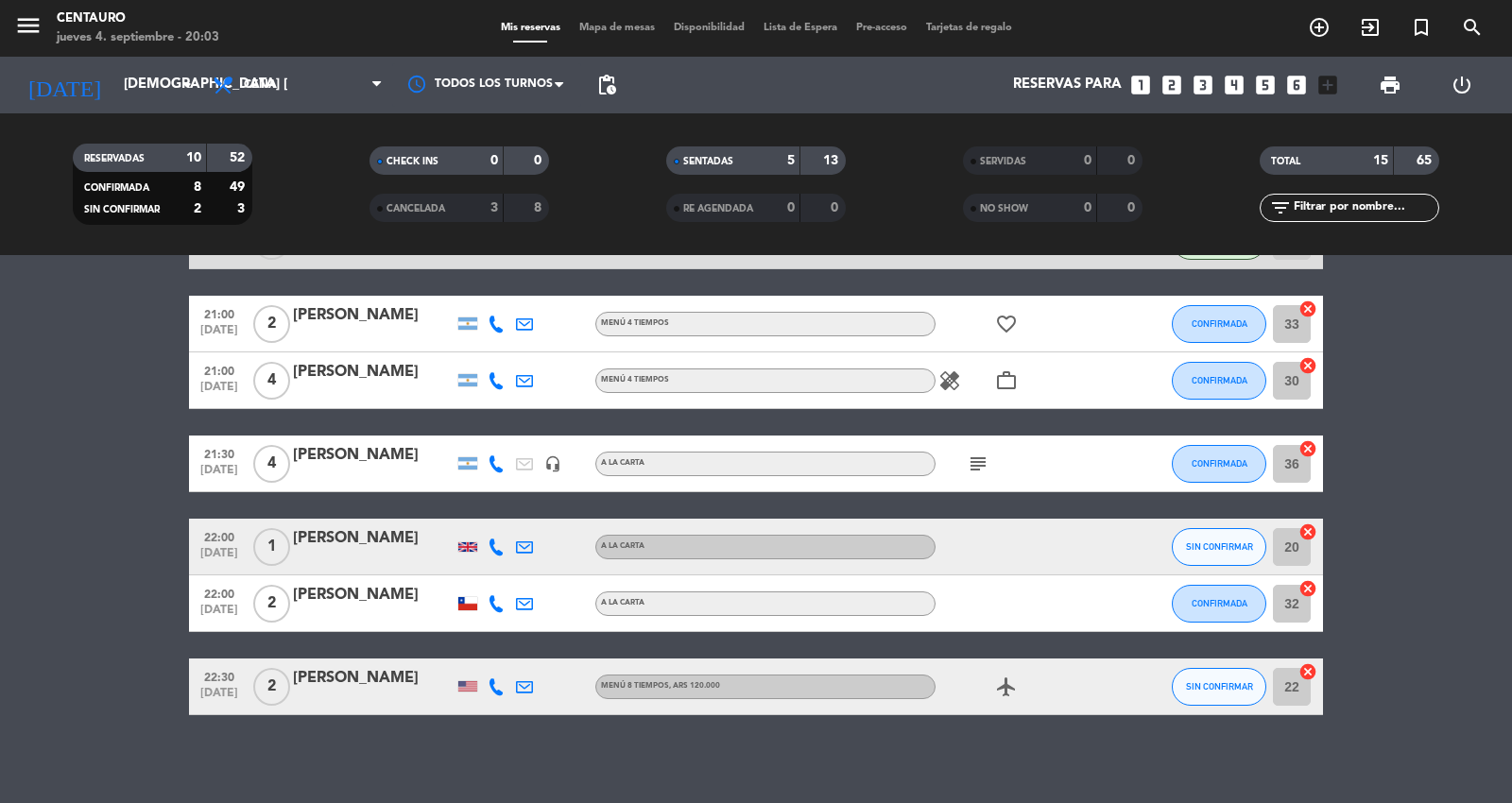
scroll to position [668, 0]
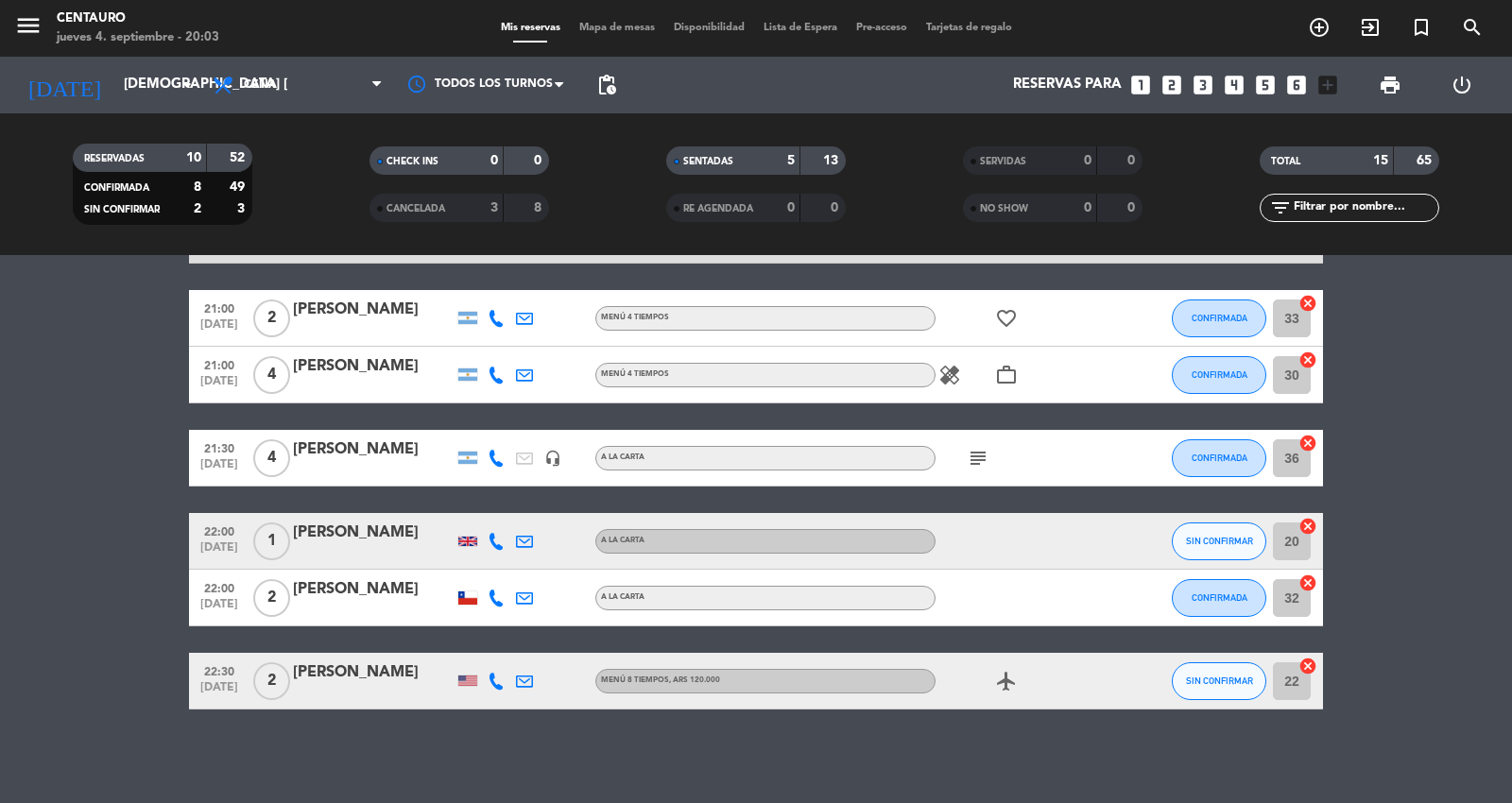
click at [295, 676] on div "[PERSON_NAME]" at bounding box center [373, 672] width 160 height 25
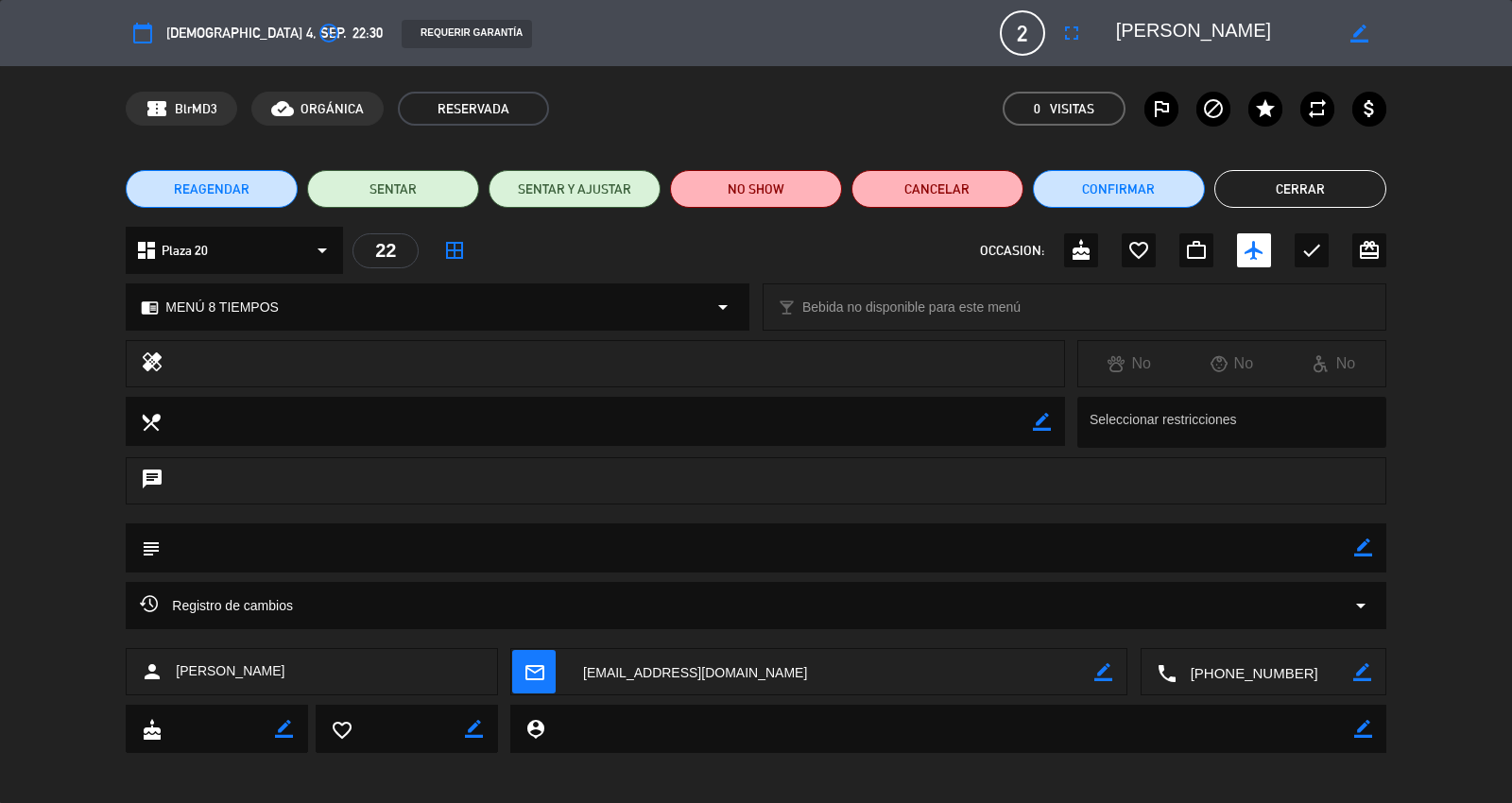
click at [1337, 194] on button "Cerrar" at bounding box center [1300, 189] width 172 height 37
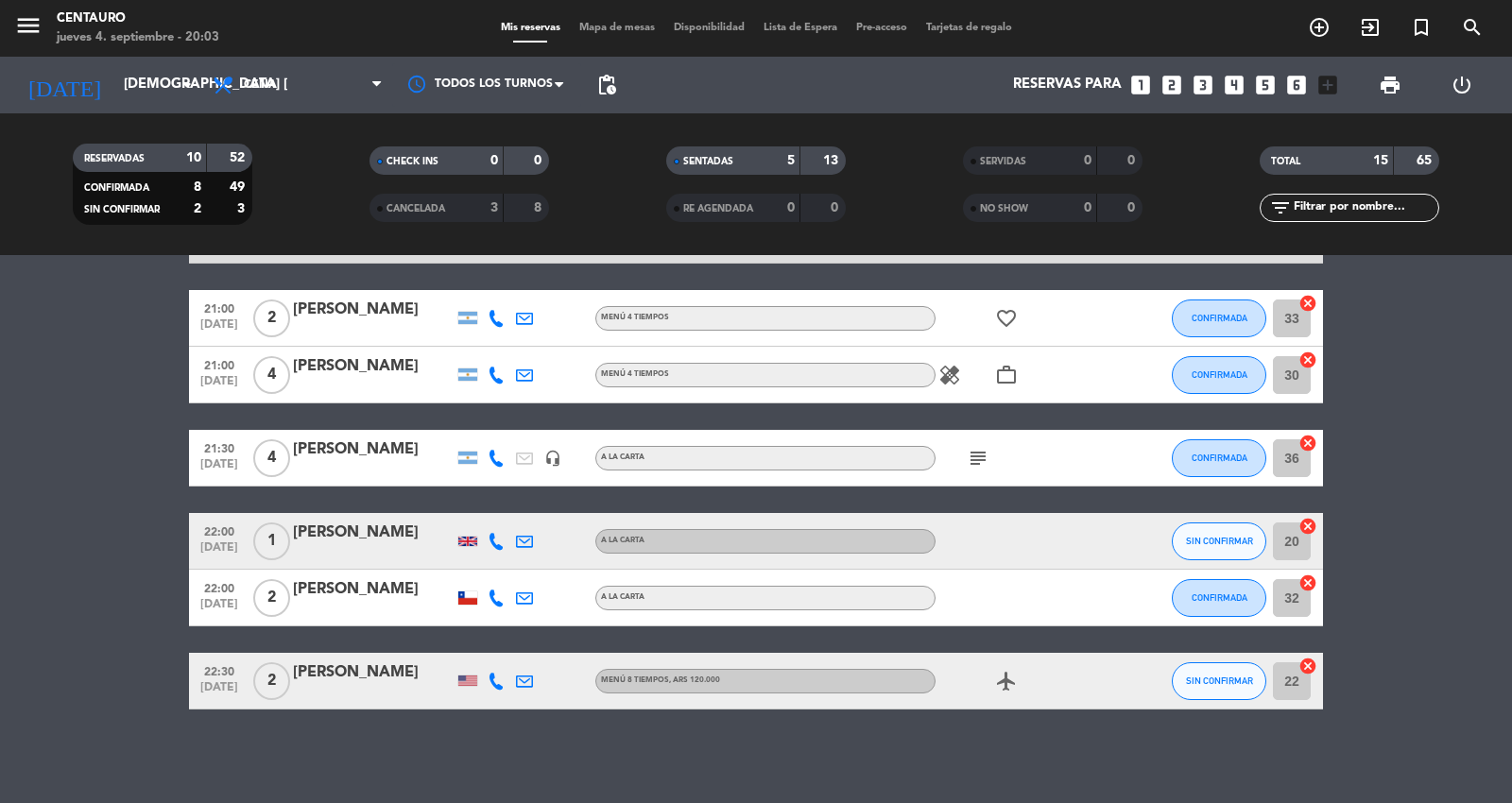
click at [589, 26] on span "Mapa de mesas" at bounding box center [617, 28] width 94 height 11
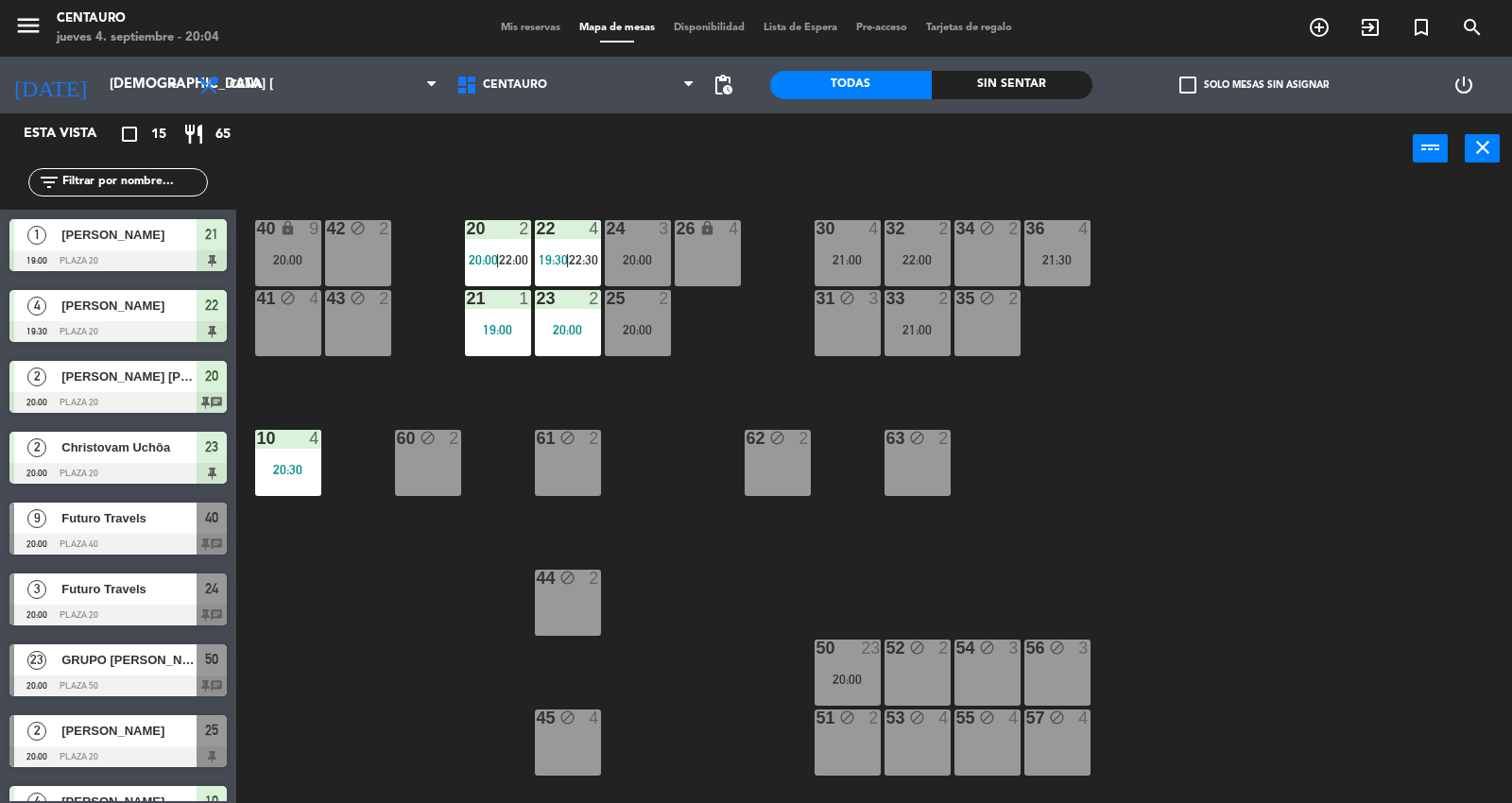
click at [1030, 459] on div "20 2 20:00 | 22:00 22 4 19:30 | 22:30 24 3 20:00 26 lock 4 40 lock 9 20:00 42 b…" at bounding box center [882, 495] width 1260 height 619
click at [647, 243] on div "24 3 20:00" at bounding box center [637, 253] width 66 height 66
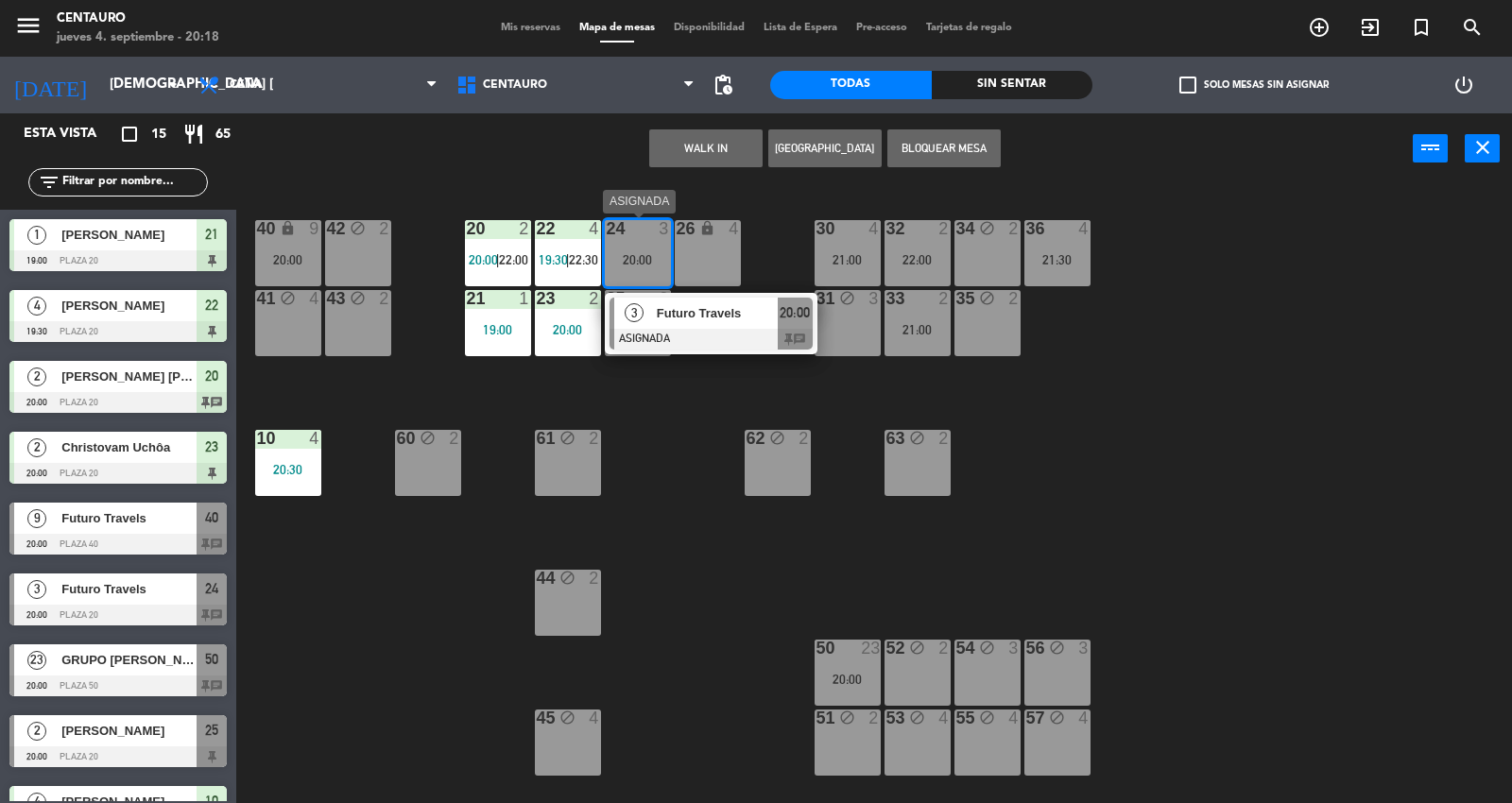
click at [719, 342] on div at bounding box center [711, 338] width 204 height 21
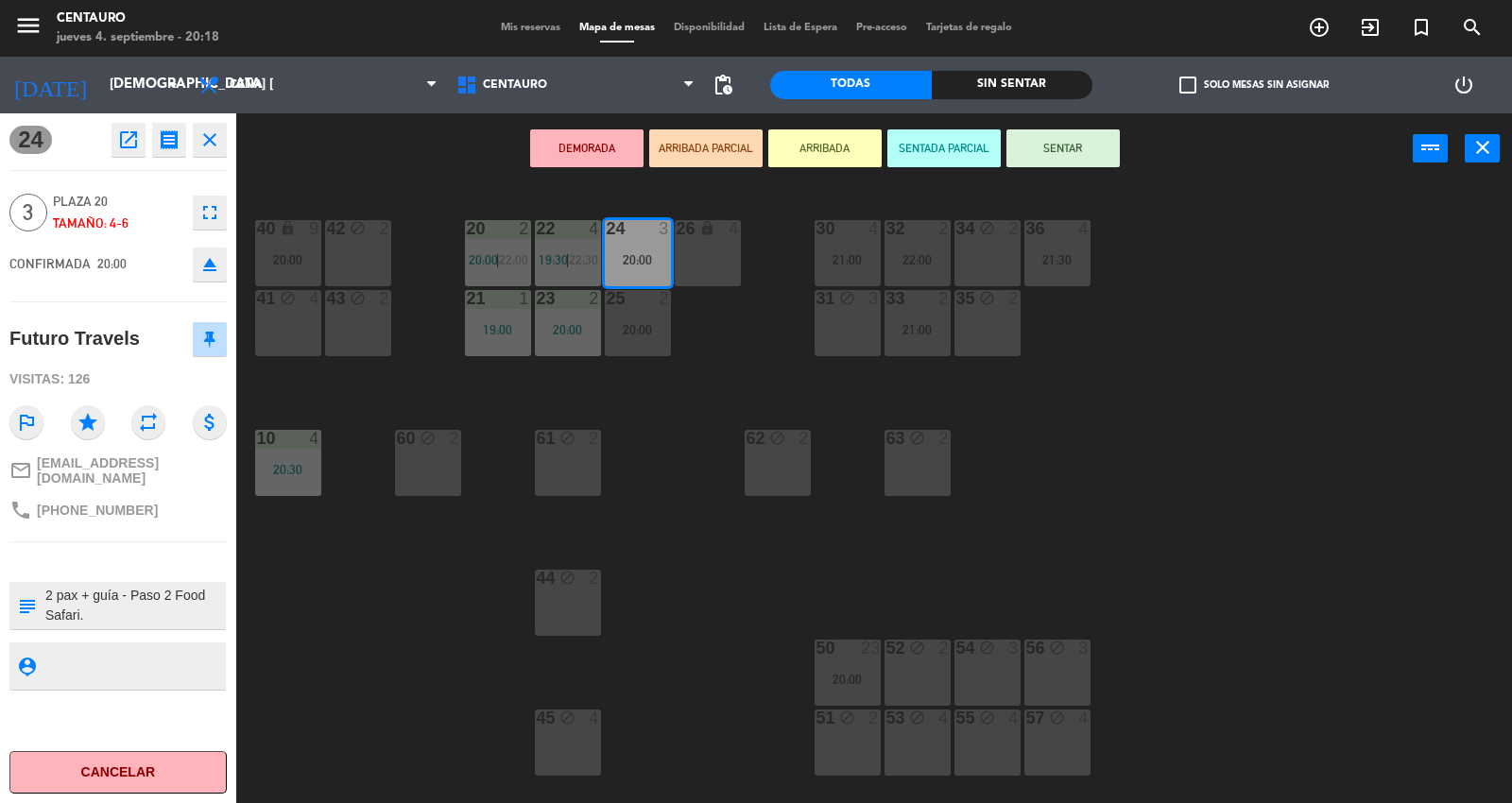
click at [683, 438] on div "20 2 20:00 | 22:00 22 4 19:30 | 22:30 24 3 20:00 26 lock 4 40 lock 9 20:00 42 b…" at bounding box center [882, 495] width 1260 height 619
